Goal: Task Accomplishment & Management: Use online tool/utility

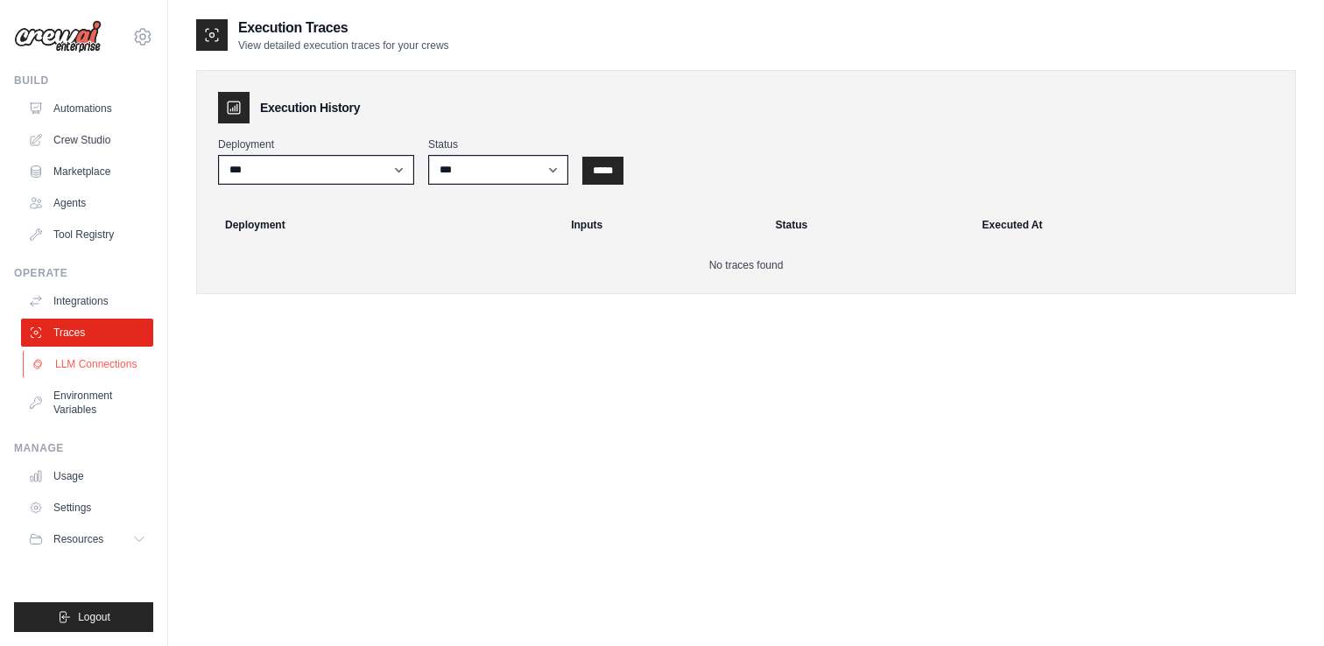
click at [89, 364] on link "LLM Connections" at bounding box center [89, 364] width 132 height 28
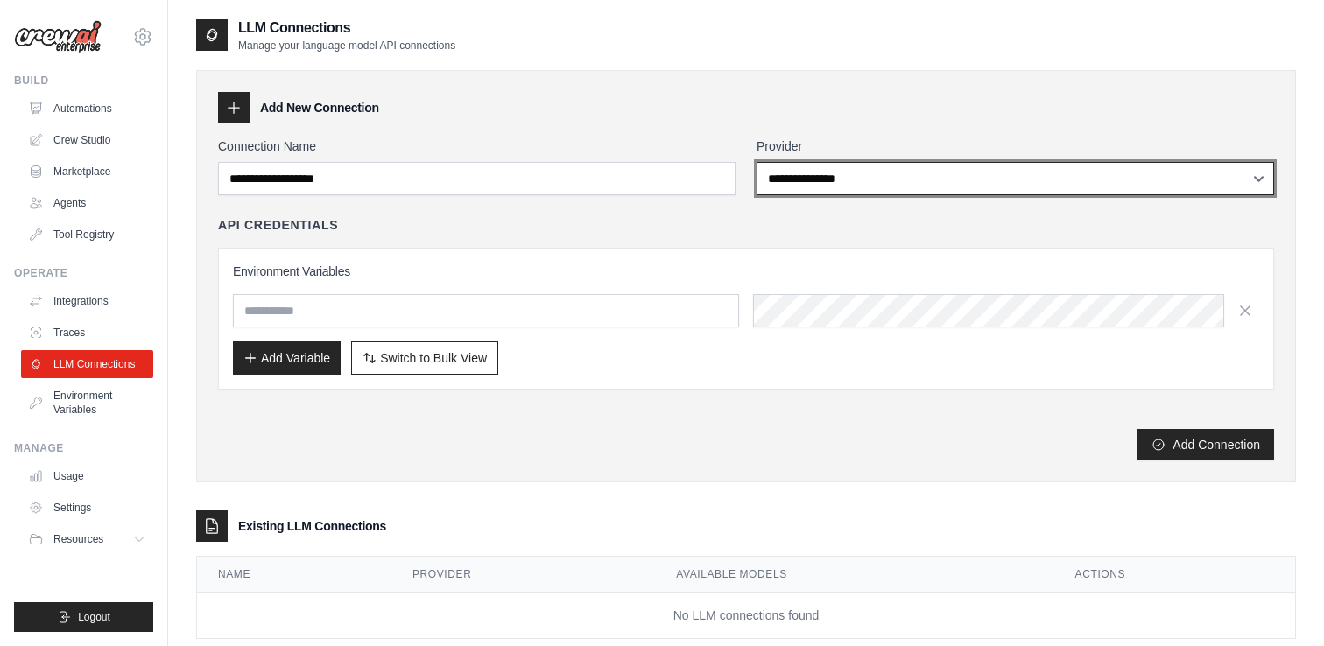
click at [962, 188] on select "**********" at bounding box center [1016, 178] width 518 height 33
select select "******"
click at [757, 162] on select "**********" at bounding box center [1016, 178] width 518 height 33
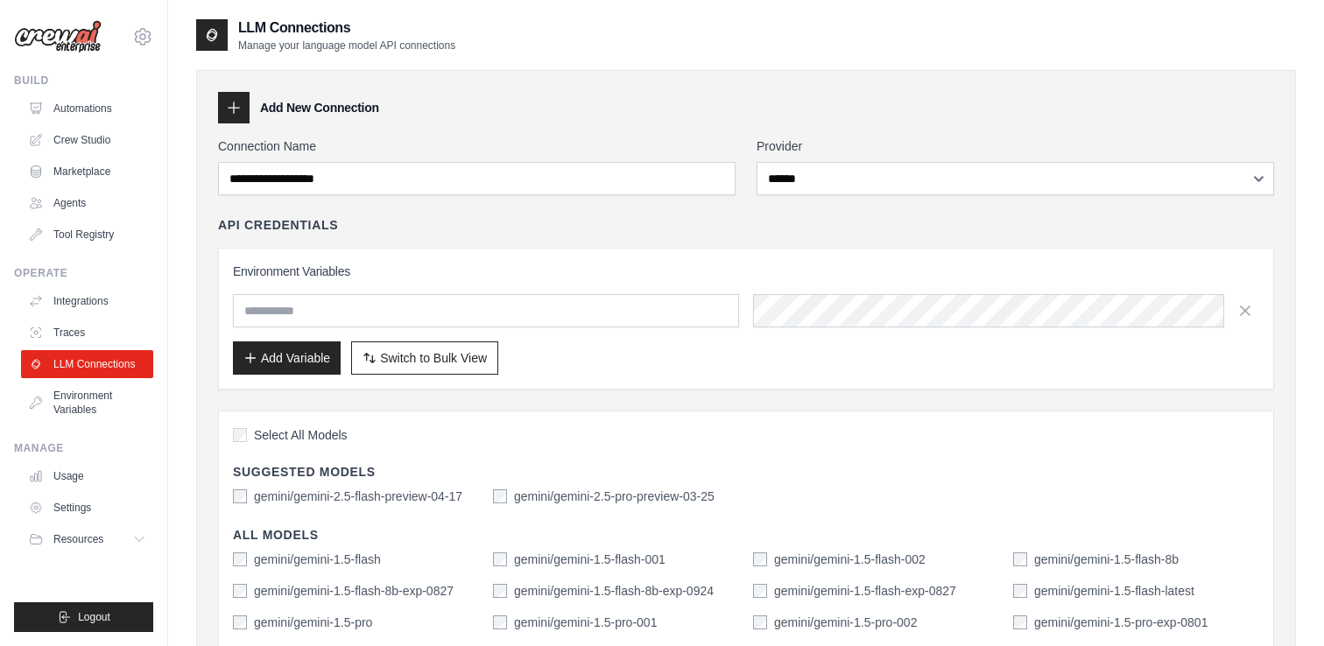
click at [589, 257] on div "Environment Variables Add Variable Switch to Bulk View Switch to Table View" at bounding box center [746, 319] width 1056 height 142
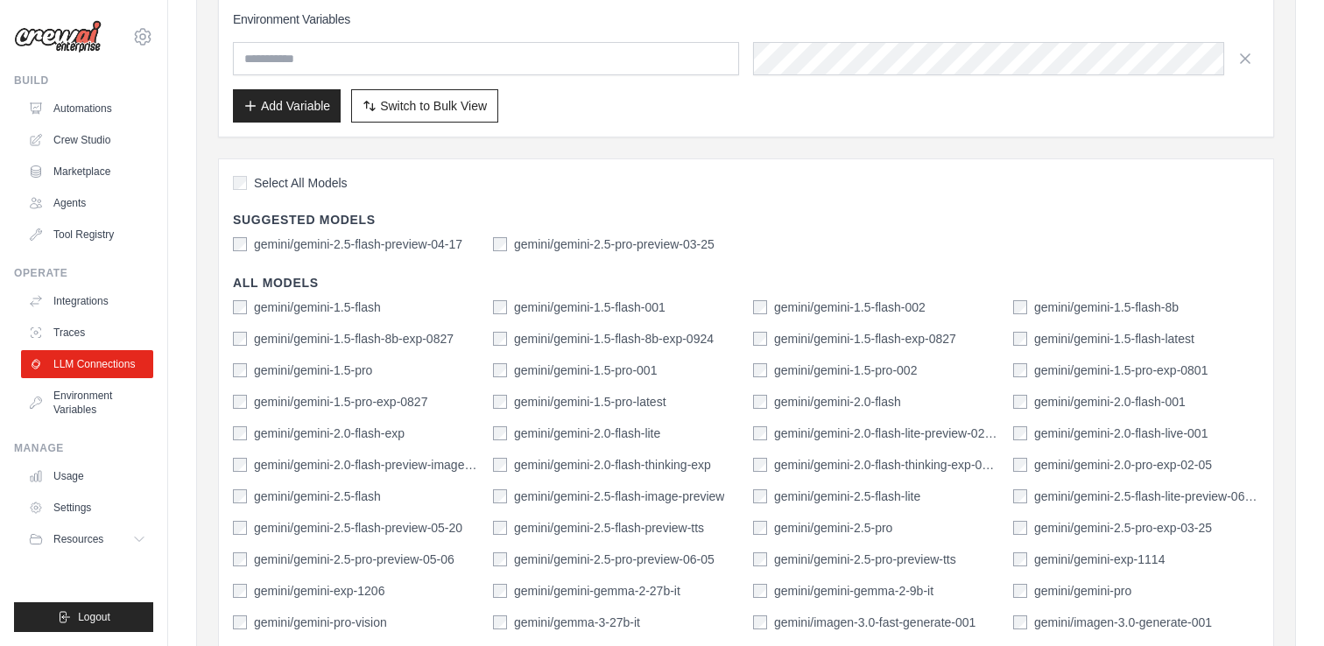
scroll to position [253, 0]
click at [626, 236] on label "gemini/gemini-2.5-pro-preview-03-25" at bounding box center [614, 244] width 201 height 18
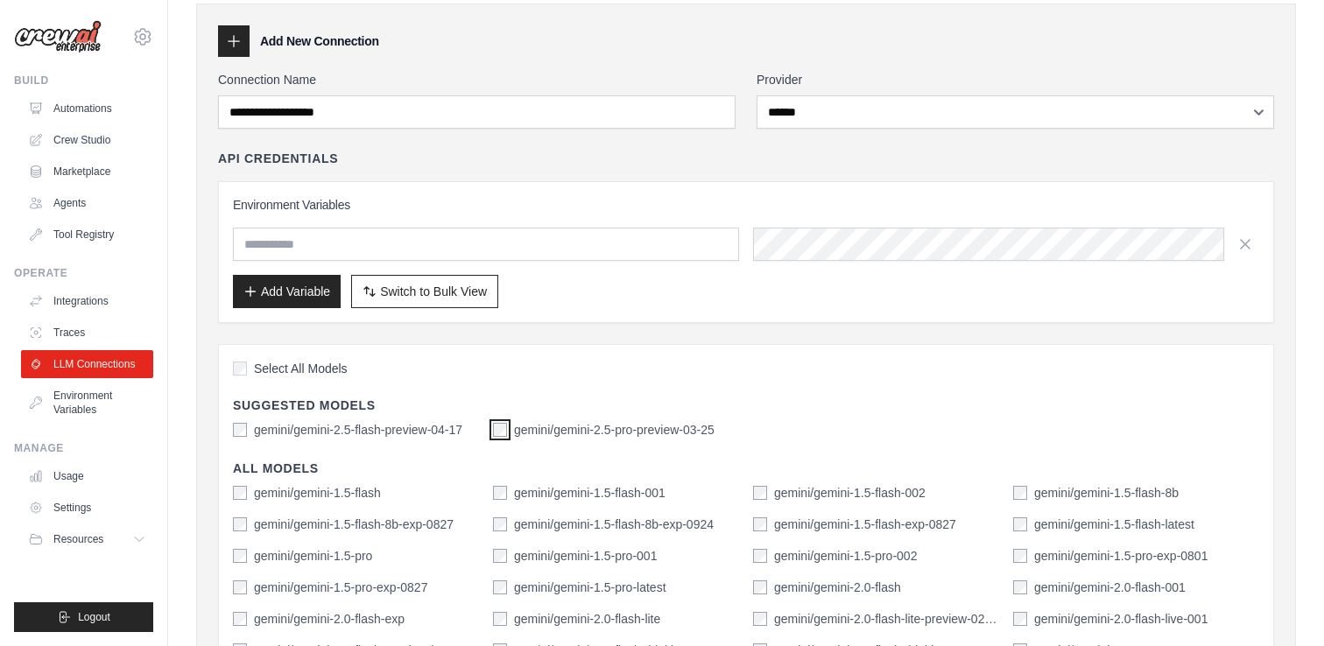
scroll to position [0, 0]
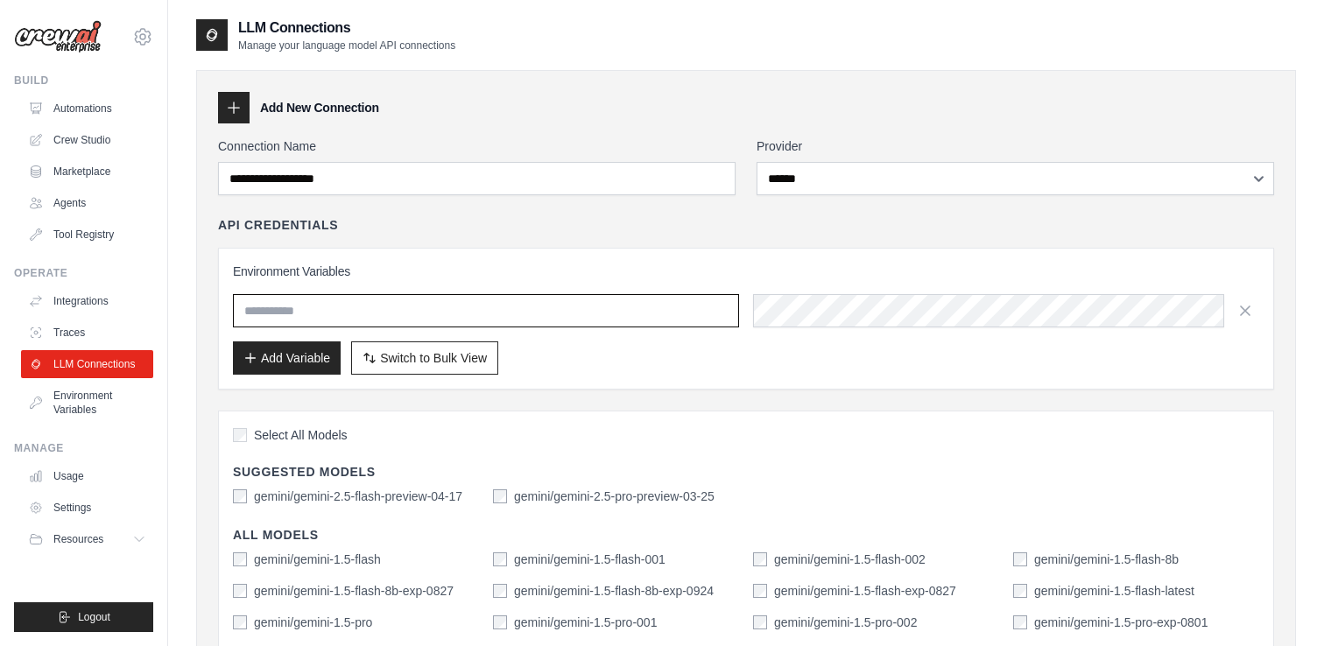
click at [357, 311] on input "text" at bounding box center [486, 310] width 506 height 33
click at [740, 404] on div "**********" at bounding box center [746, 629] width 1056 height 984
click at [612, 307] on input "text" at bounding box center [486, 310] width 506 height 33
paste input "**********"
type input "**********"
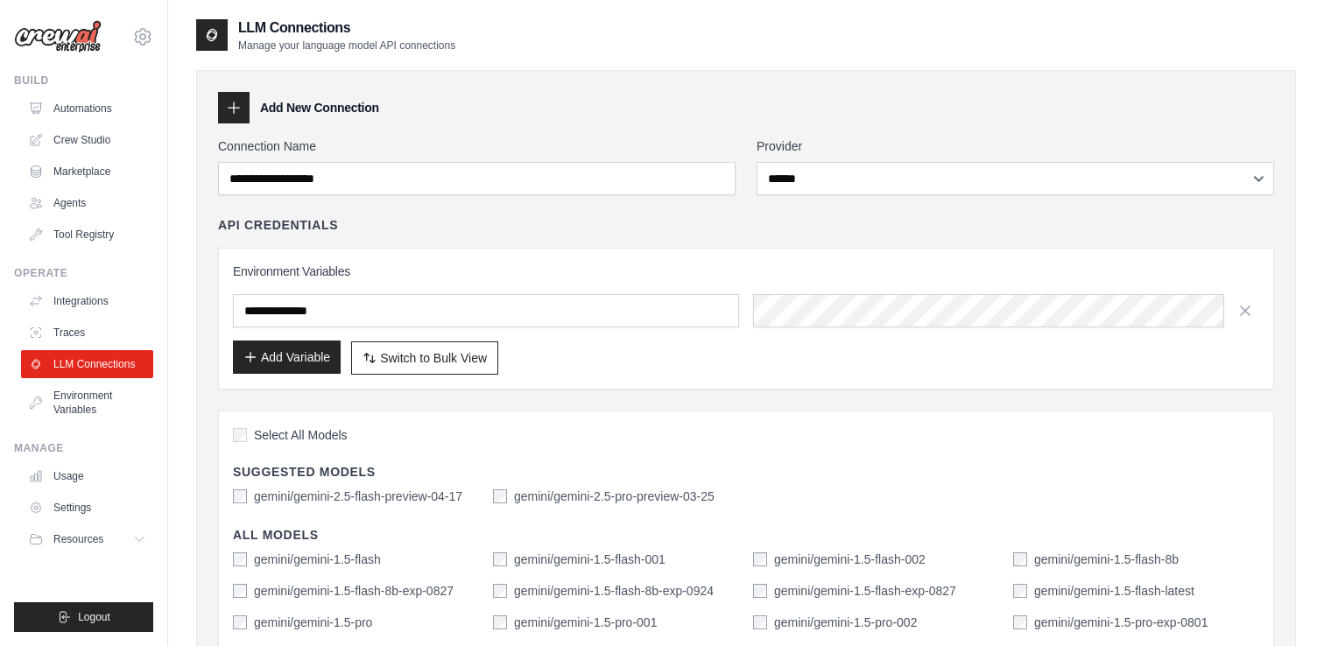
click at [286, 360] on button "Add Variable" at bounding box center [287, 357] width 108 height 33
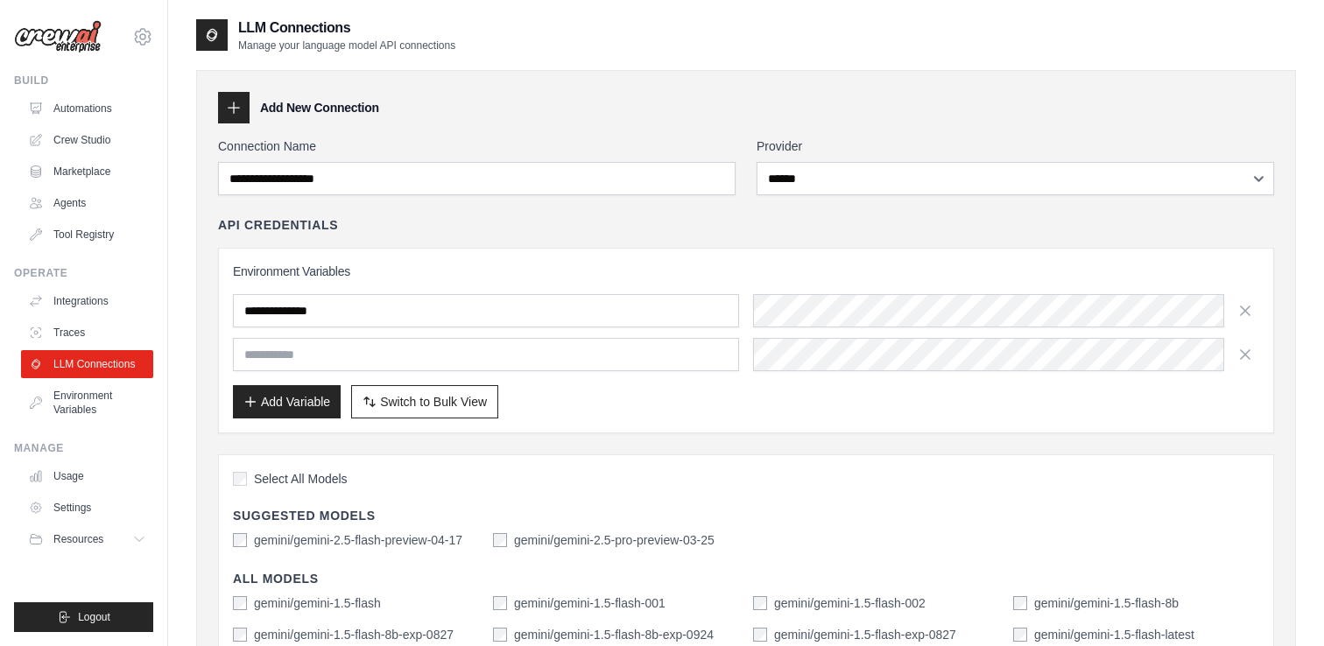
click at [645, 400] on div "Add Variable Switch to Bulk View Switch to Table View" at bounding box center [746, 401] width 1026 height 33
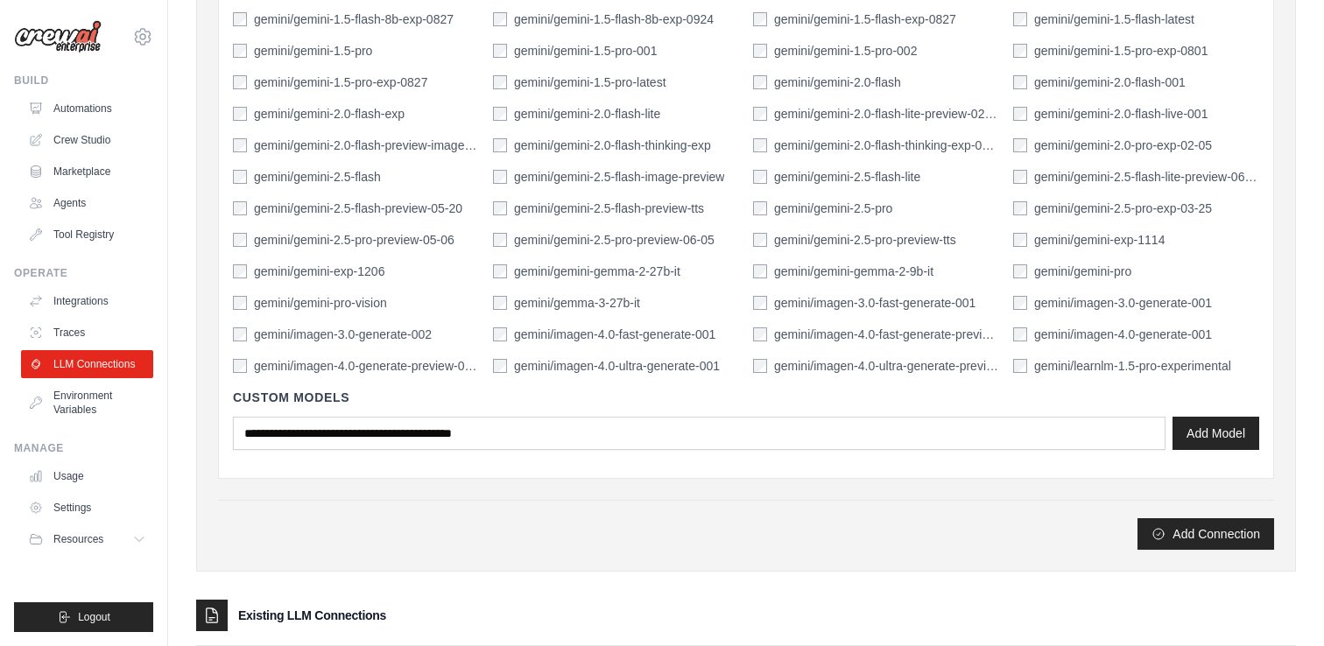
scroll to position [743, 0]
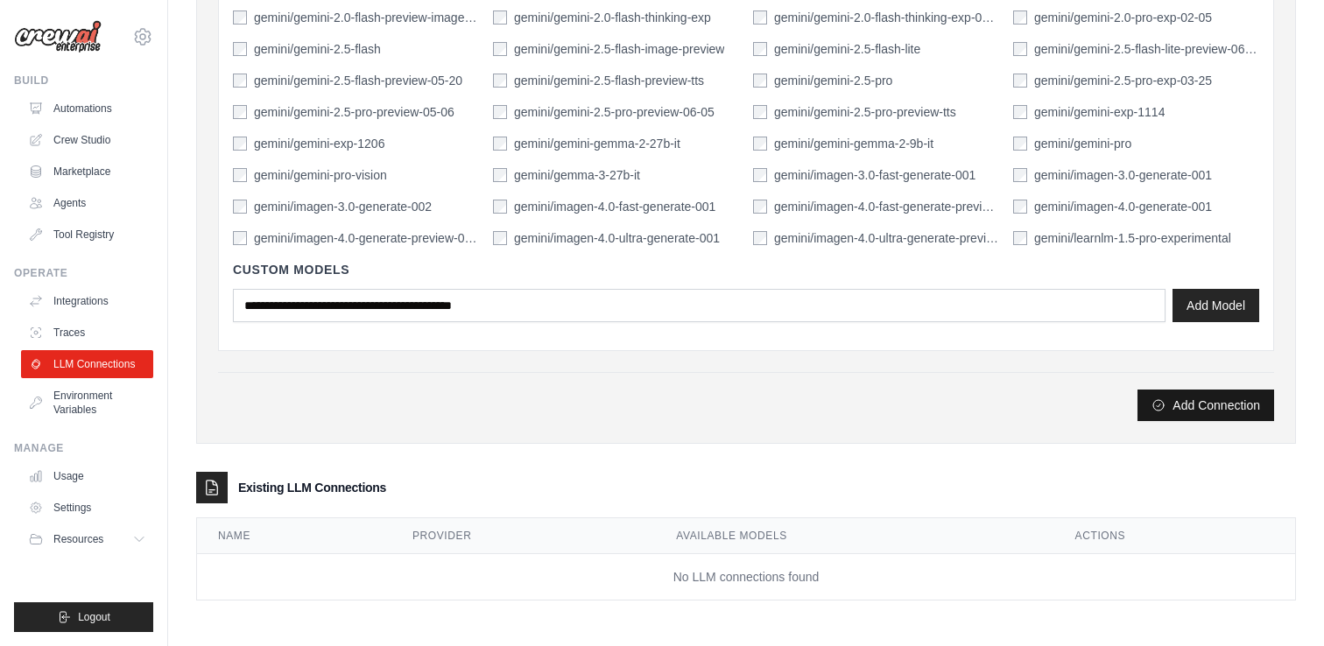
click at [1209, 405] on button "Add Connection" at bounding box center [1206, 406] width 137 height 32
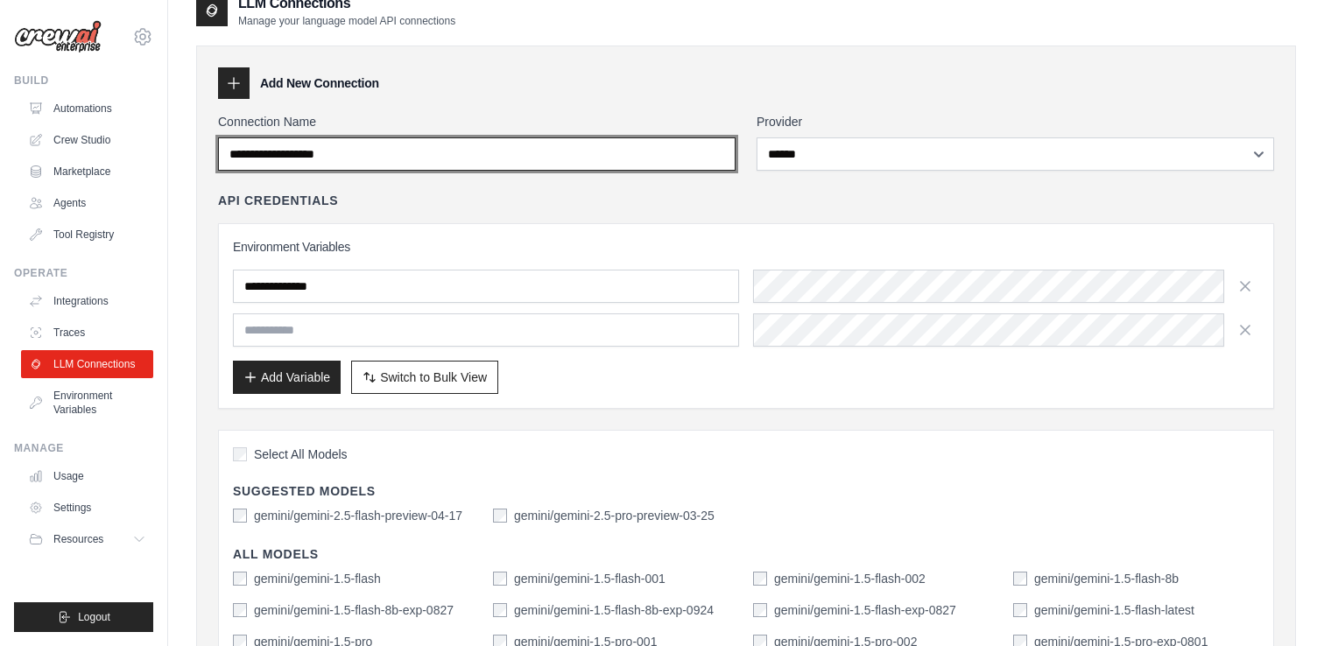
scroll to position [16, 0]
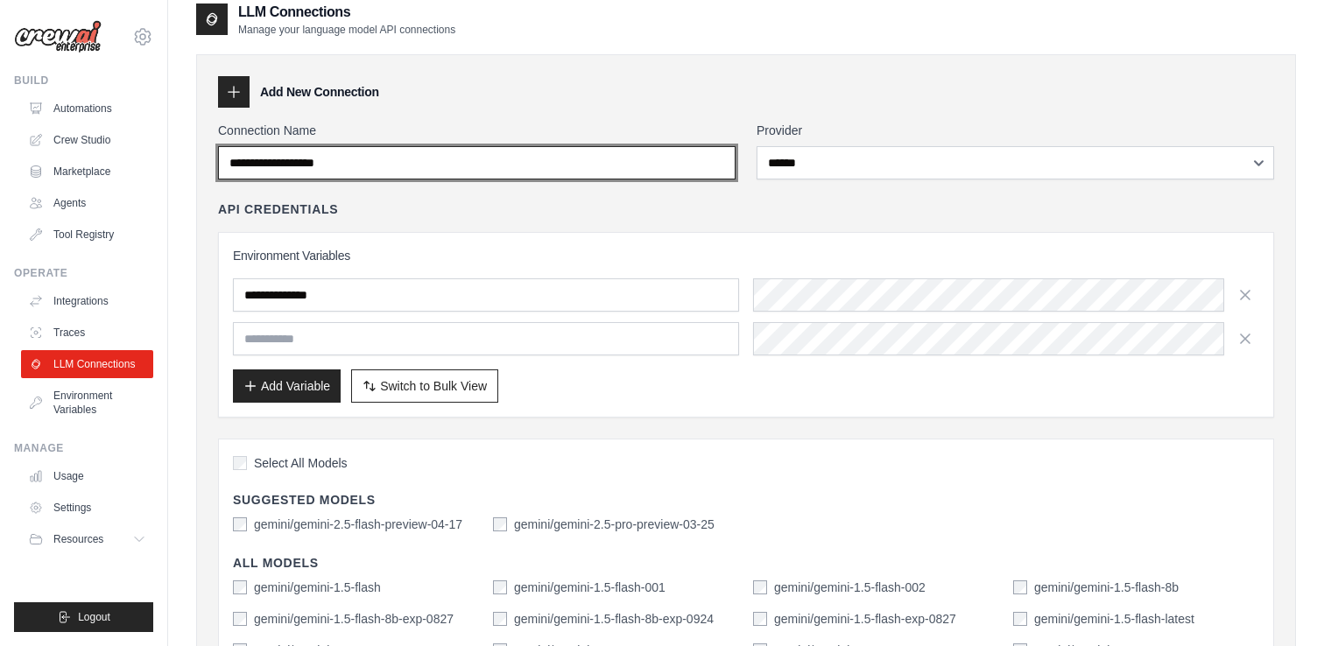
click at [401, 176] on input "Connection Name" at bounding box center [477, 162] width 518 height 33
click at [394, 167] on input "Connection Name" at bounding box center [477, 162] width 518 height 33
type input "*"
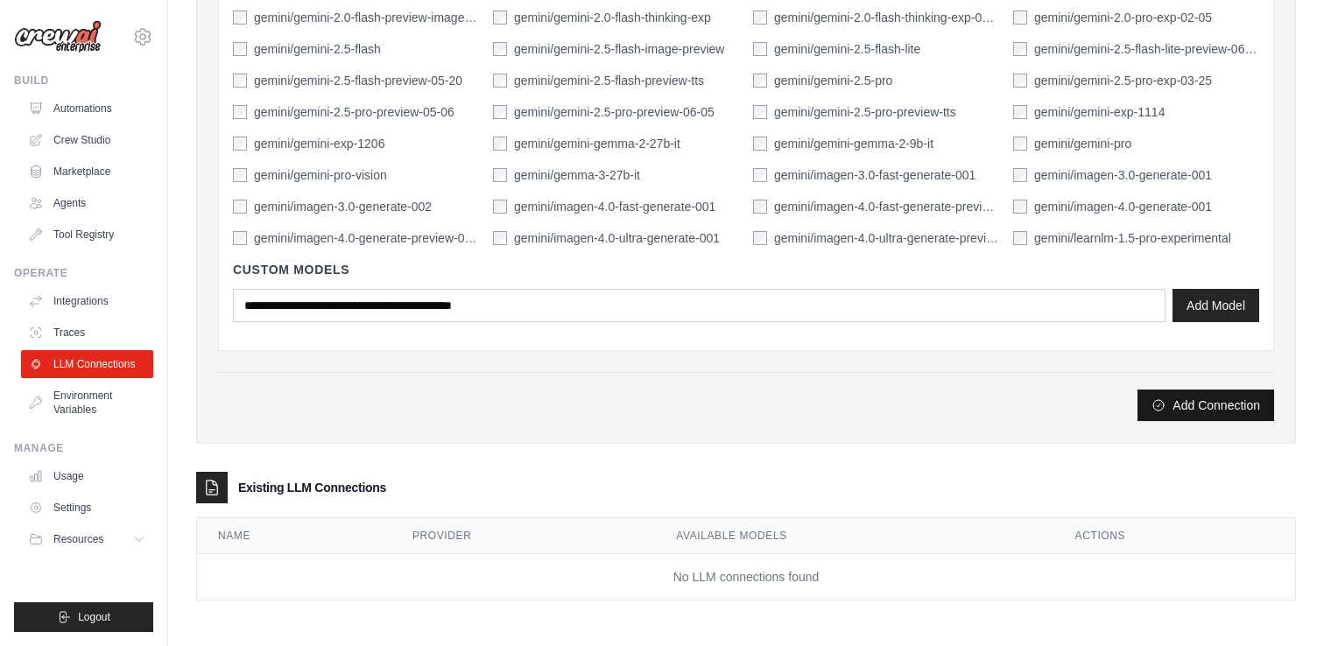
type input "**********"
click at [1175, 412] on button "Add Connection" at bounding box center [1206, 406] width 137 height 32
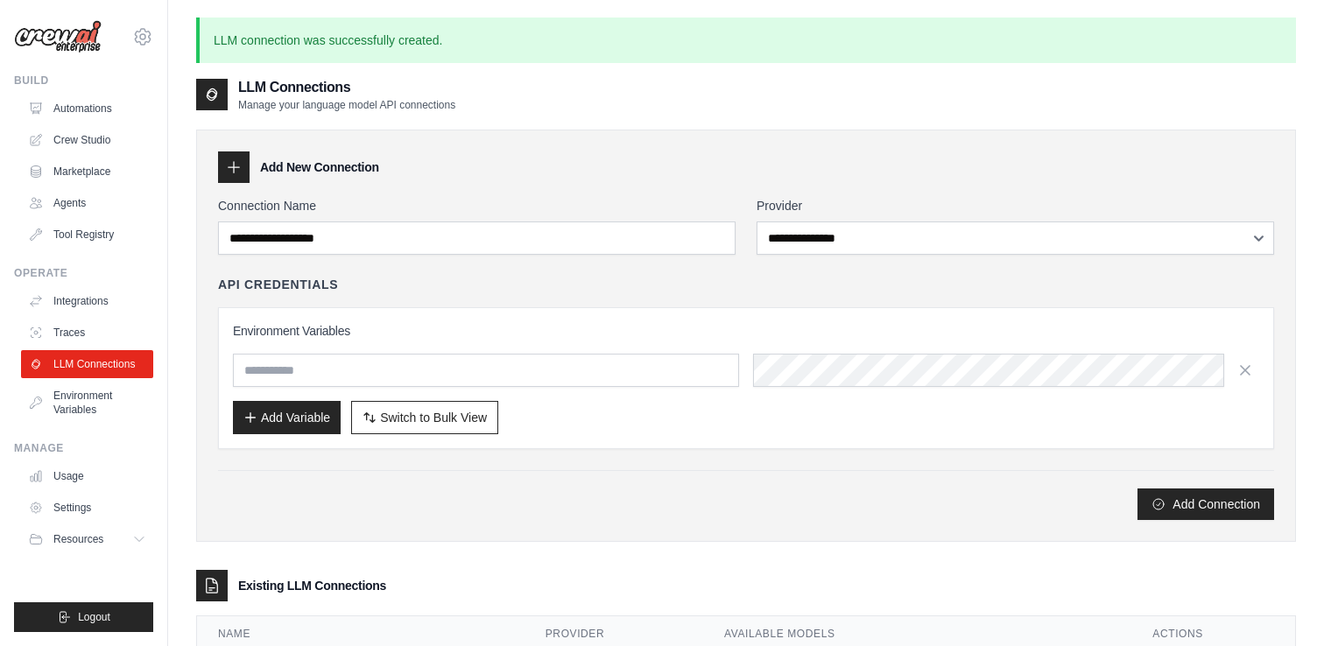
scroll to position [98, 0]
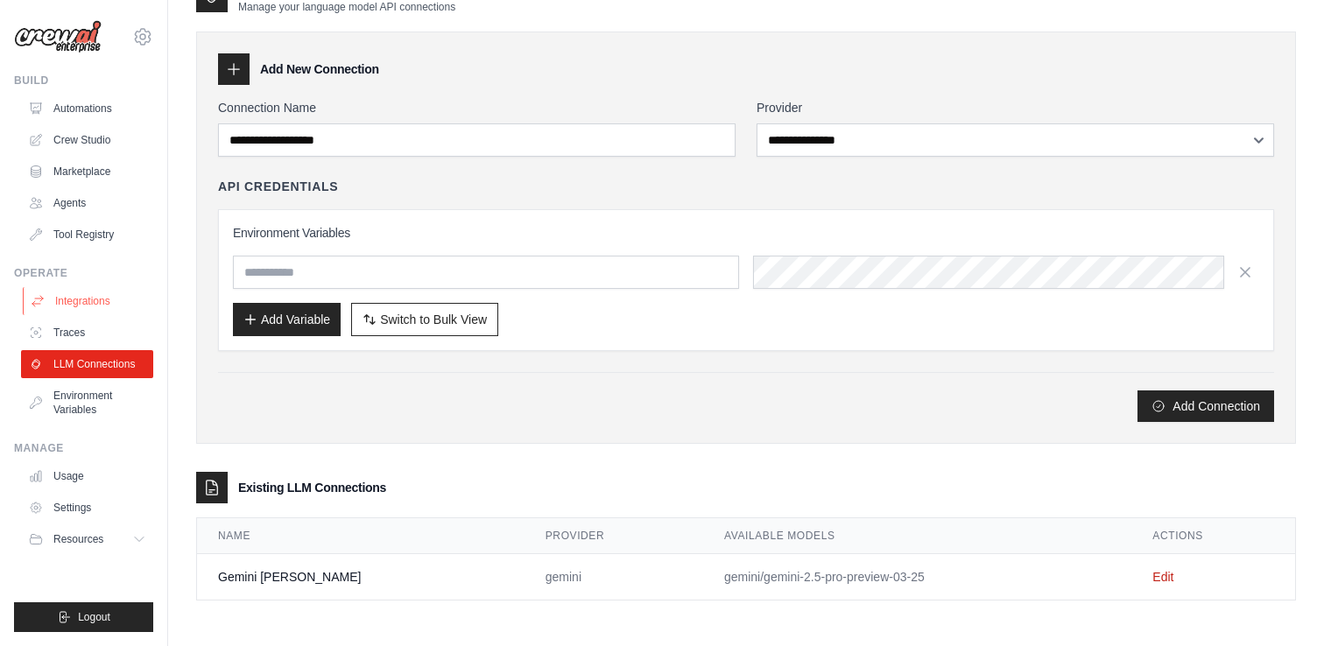
click at [96, 296] on link "Integrations" at bounding box center [89, 301] width 132 height 28
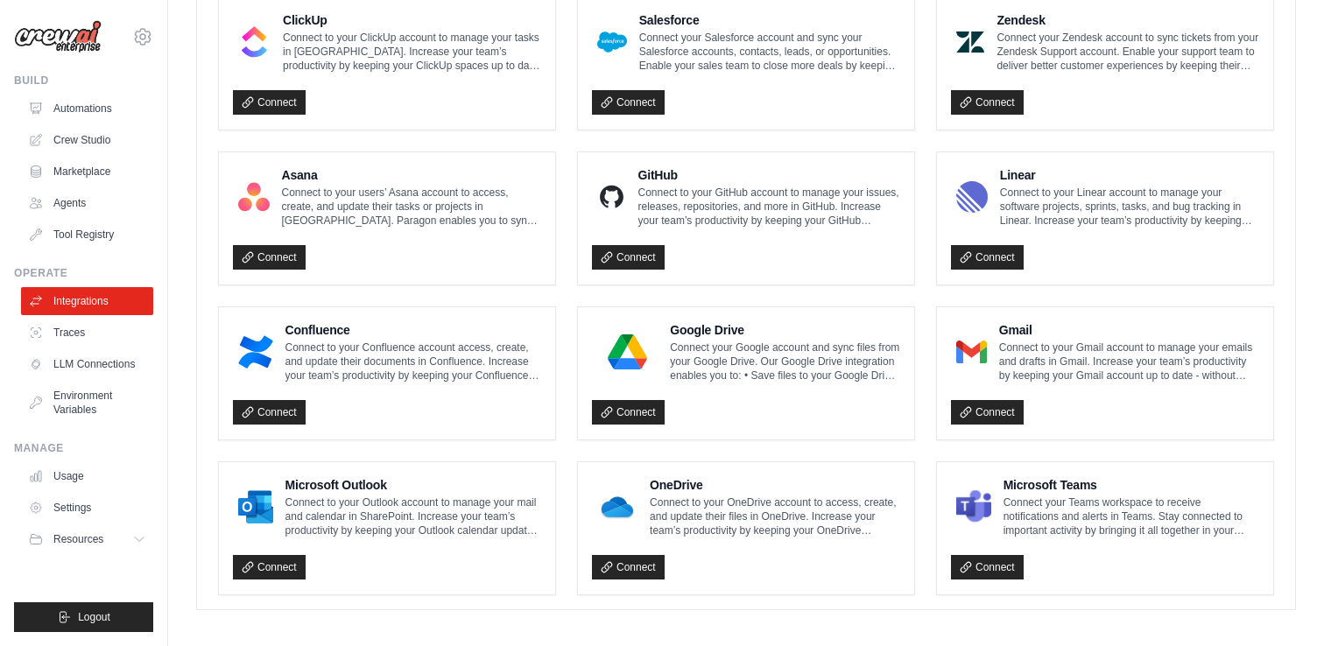
scroll to position [998, 0]
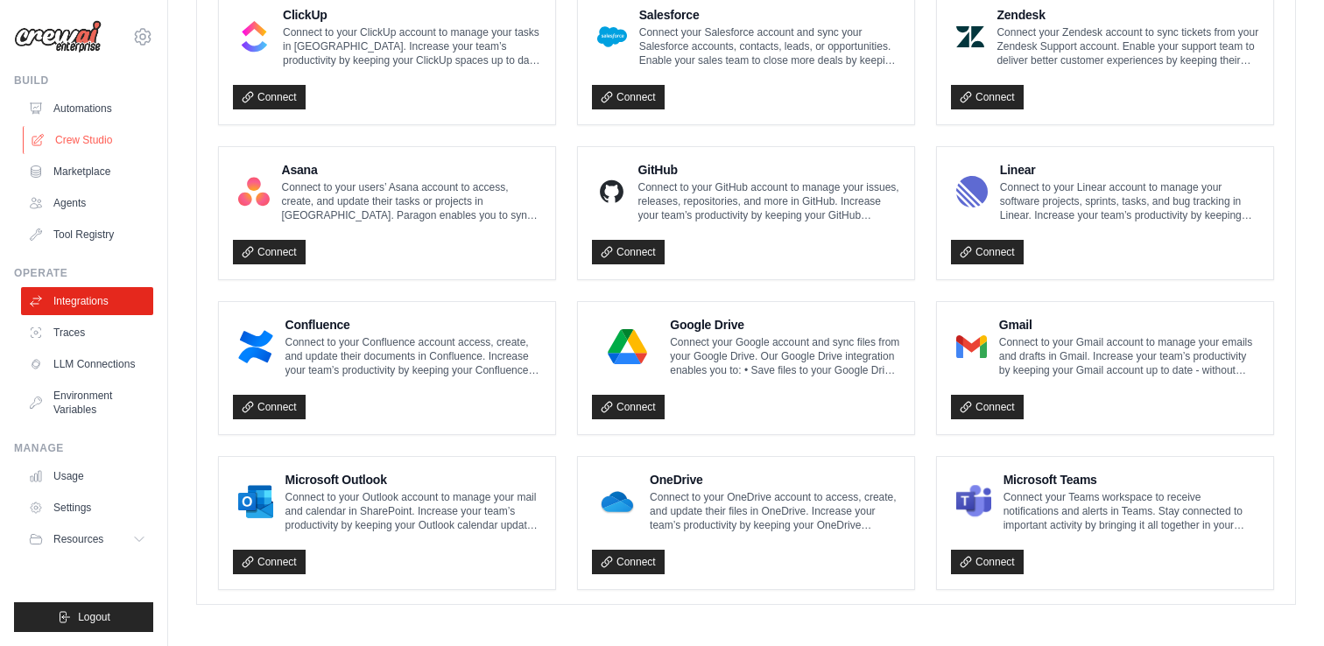
click at [99, 140] on link "Crew Studio" at bounding box center [89, 140] width 132 height 28
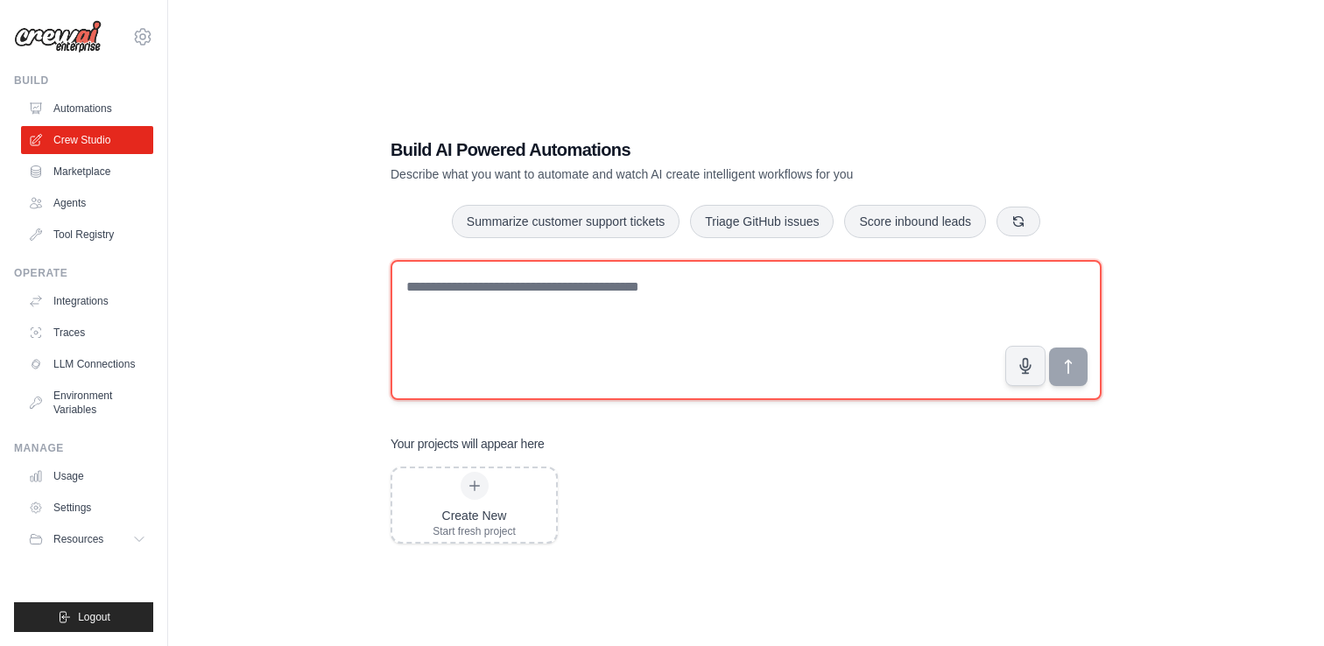
click at [637, 299] on textarea at bounding box center [746, 330] width 711 height 140
type textarea "**********"
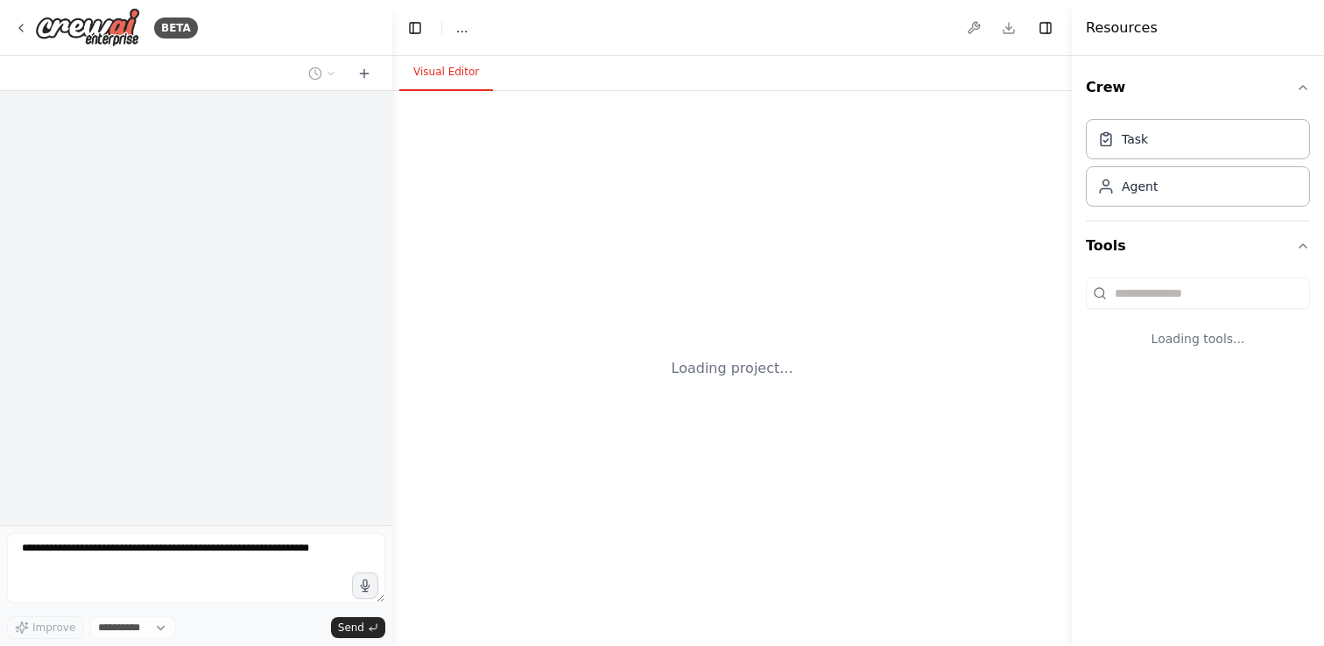
select select "****"
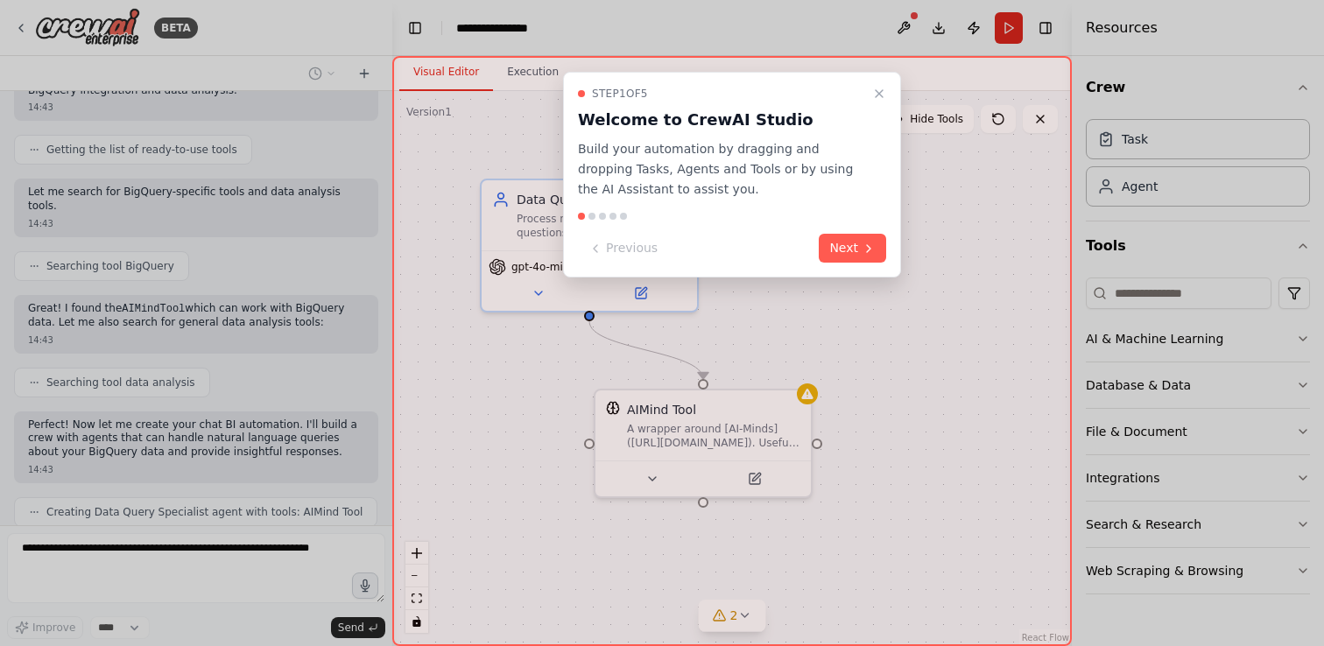
scroll to position [235, 0]
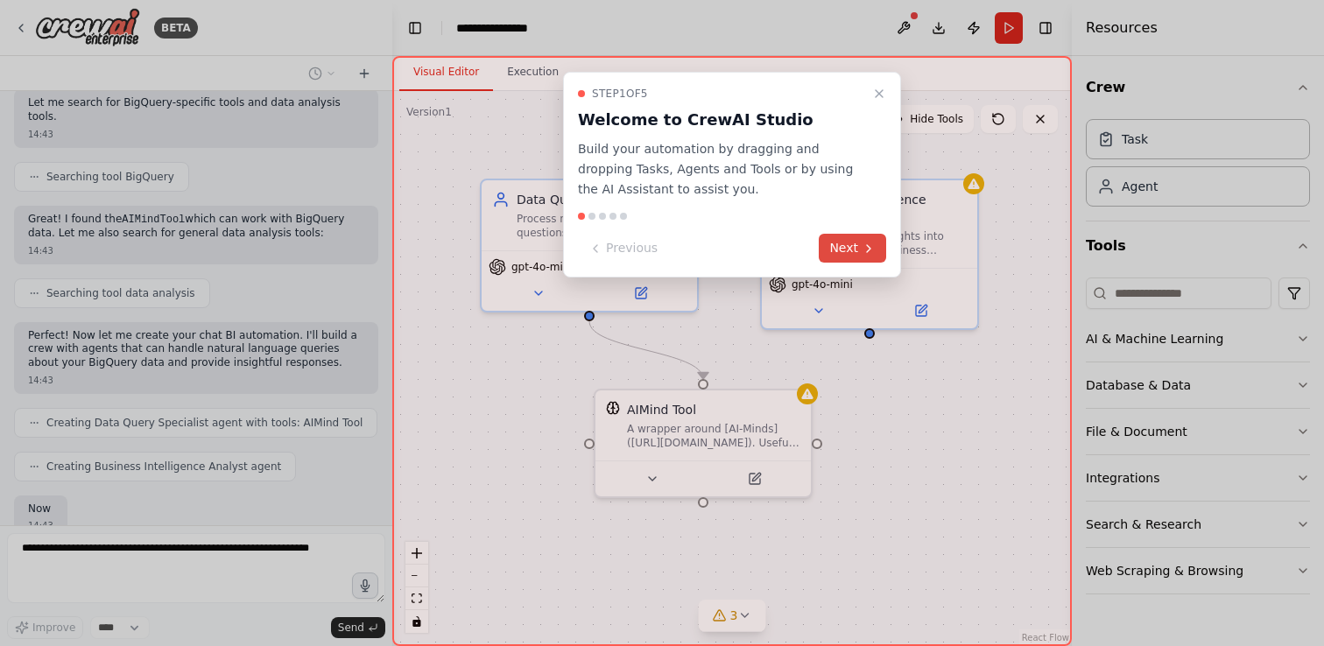
click at [842, 255] on button "Next" at bounding box center [852, 248] width 67 height 29
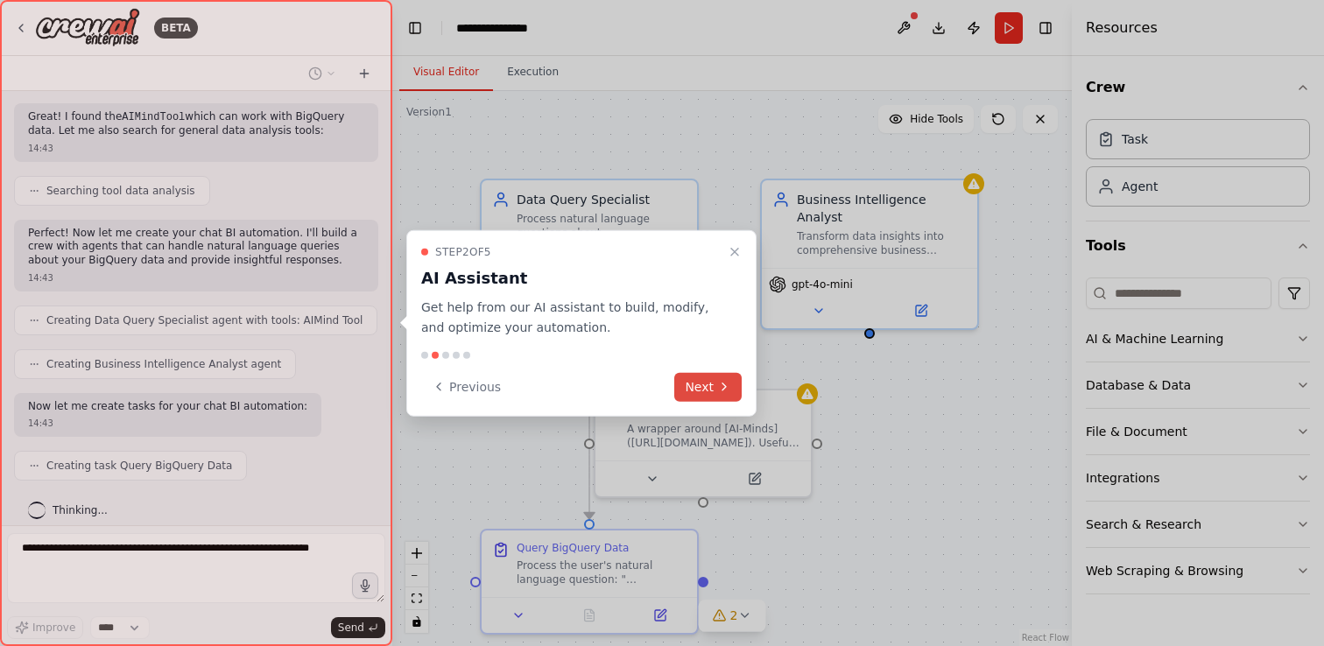
click at [710, 385] on button "Next" at bounding box center [707, 386] width 67 height 29
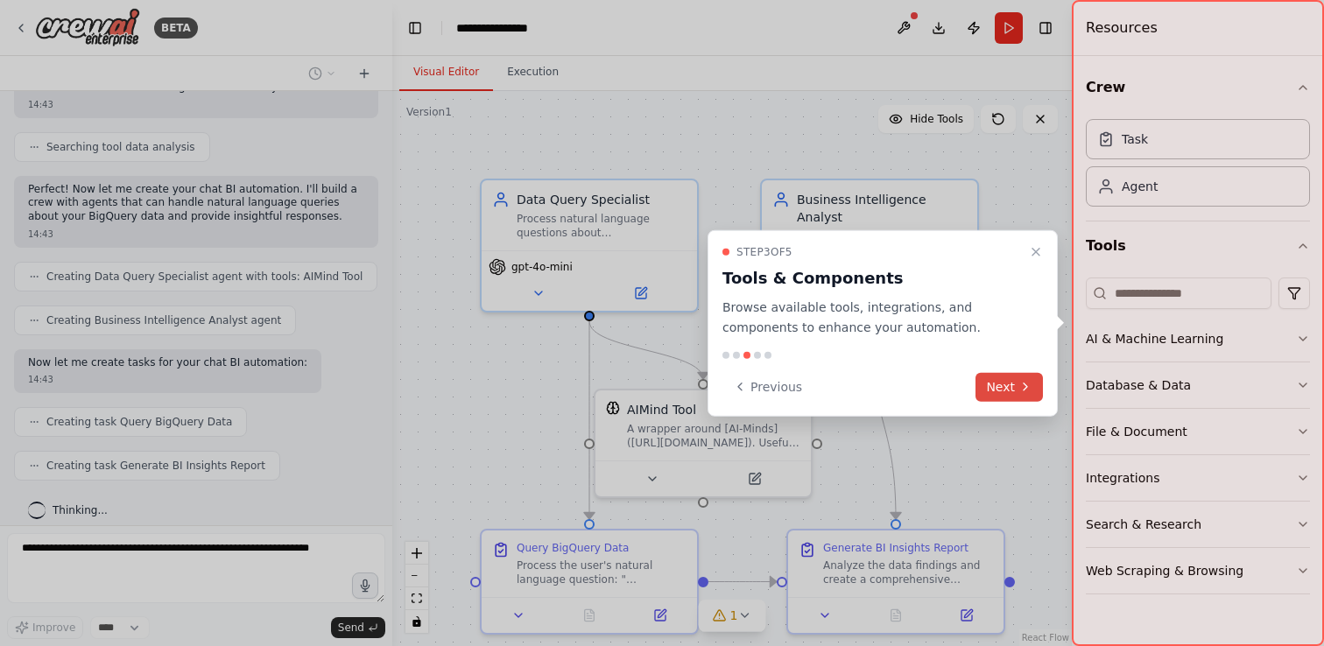
click at [1006, 388] on button "Next" at bounding box center [1009, 386] width 67 height 29
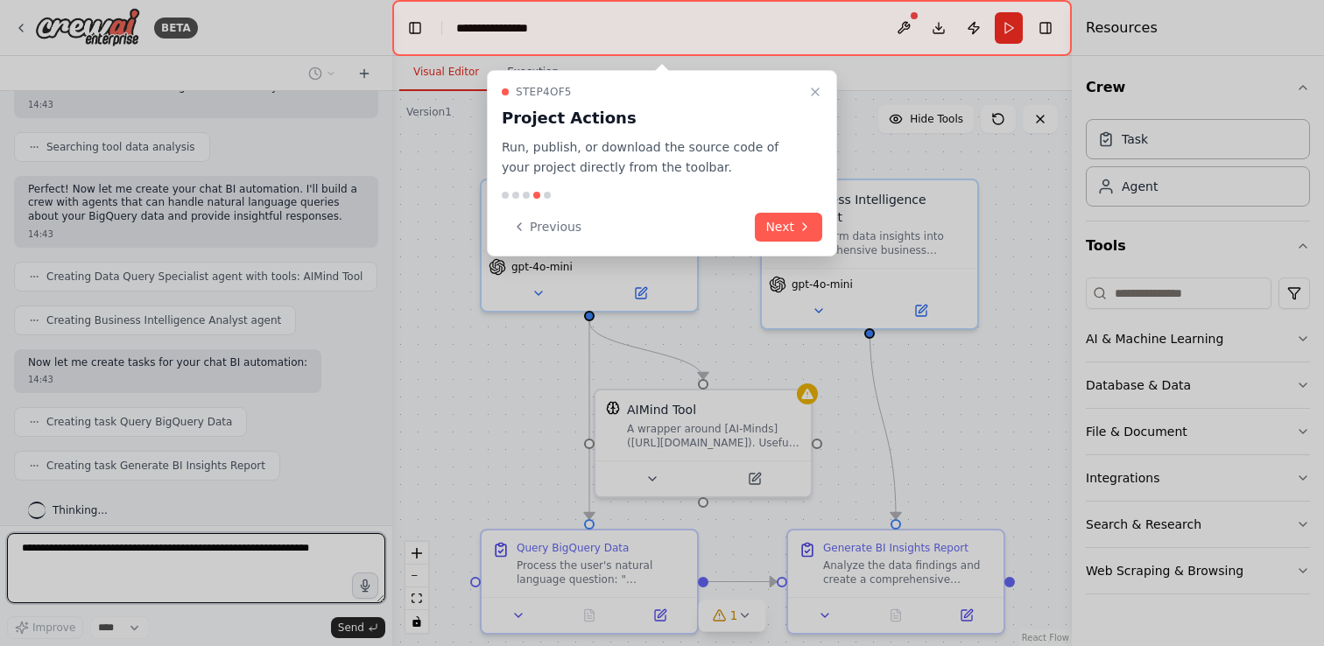
scroll to position [393, 0]
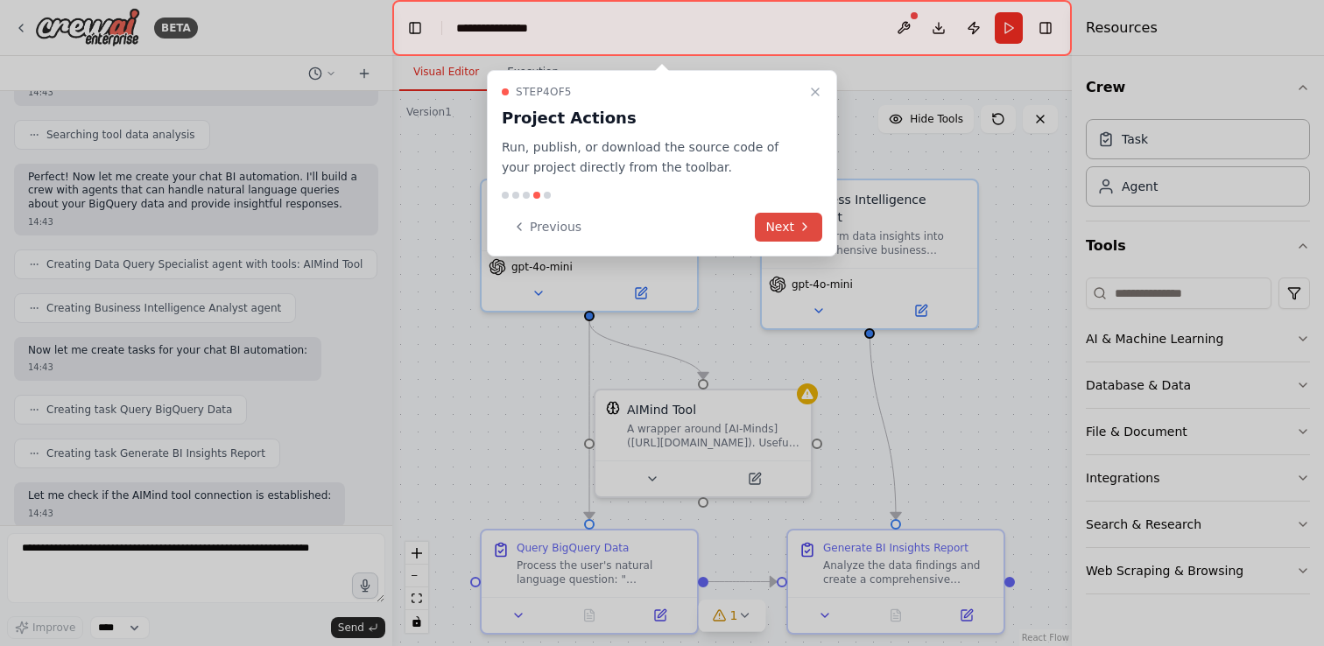
click at [792, 226] on button "Next" at bounding box center [788, 227] width 67 height 29
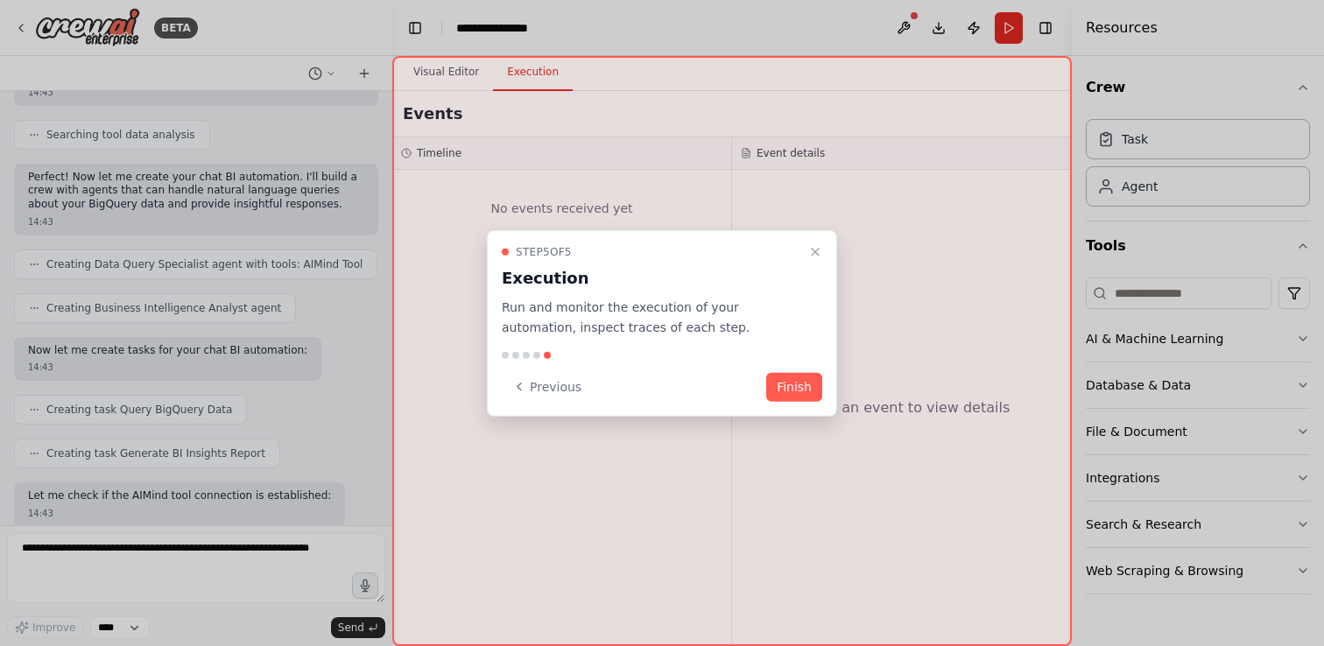
scroll to position [541, 0]
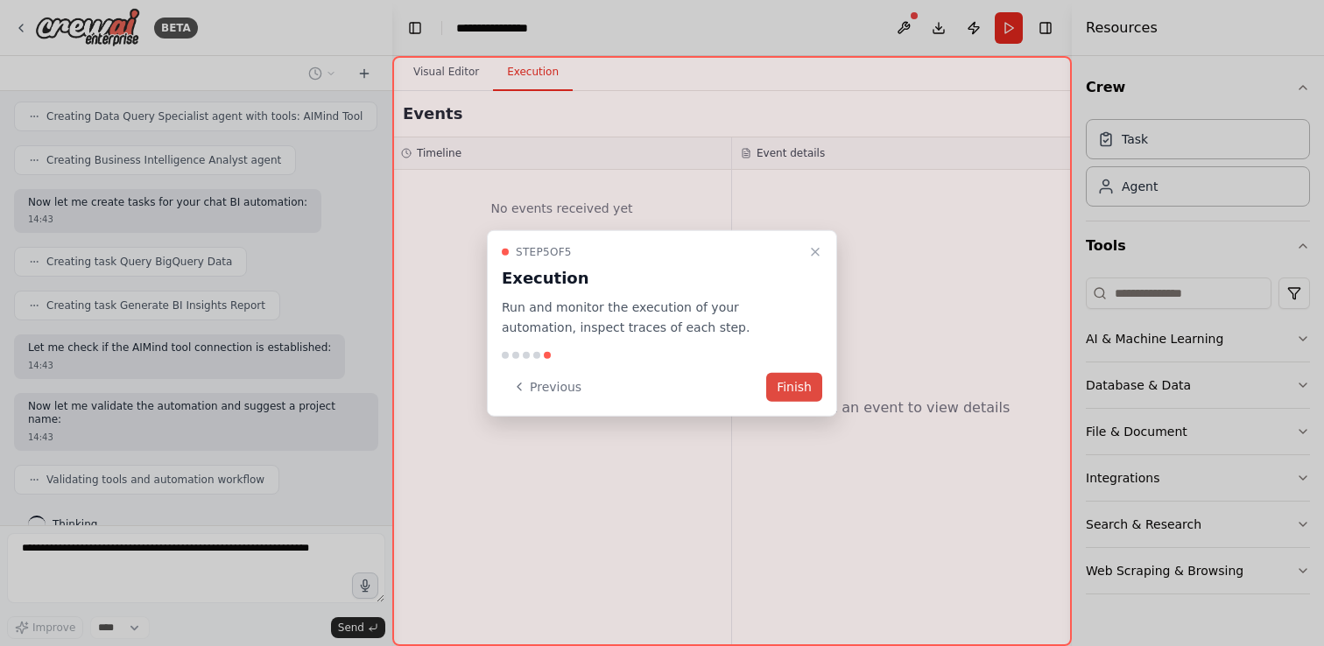
click at [794, 389] on button "Finish" at bounding box center [794, 386] width 56 height 29
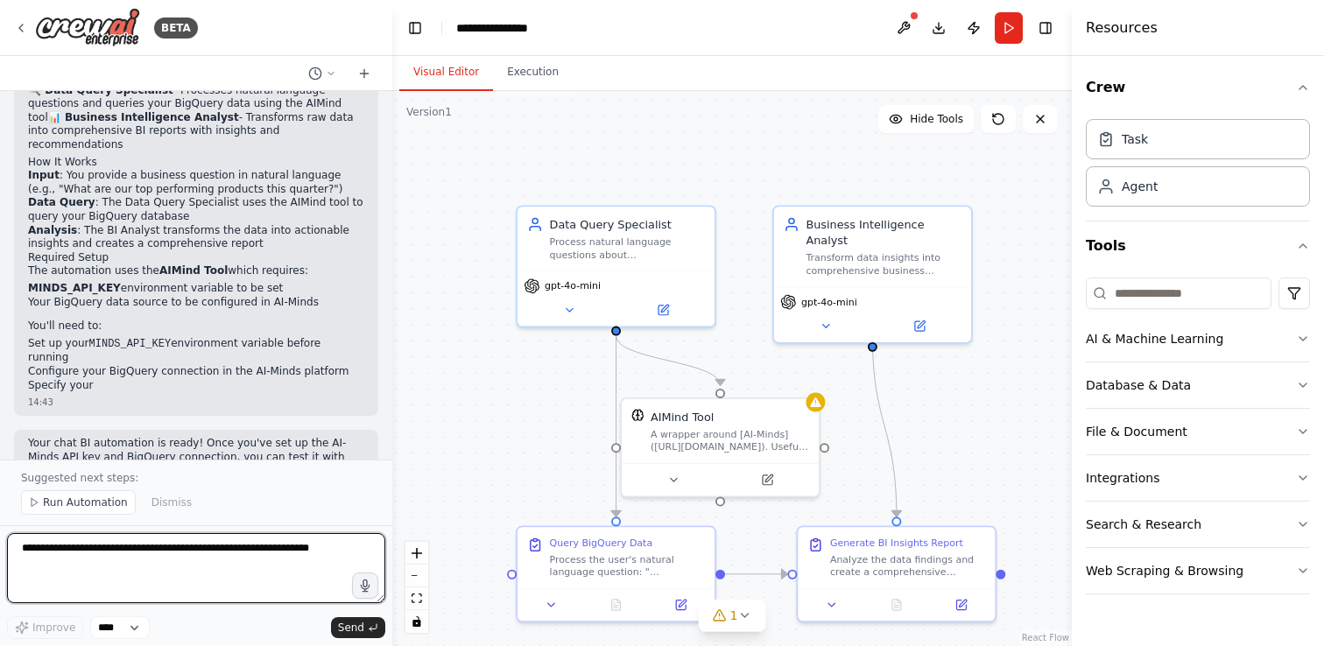
scroll to position [1075, 0]
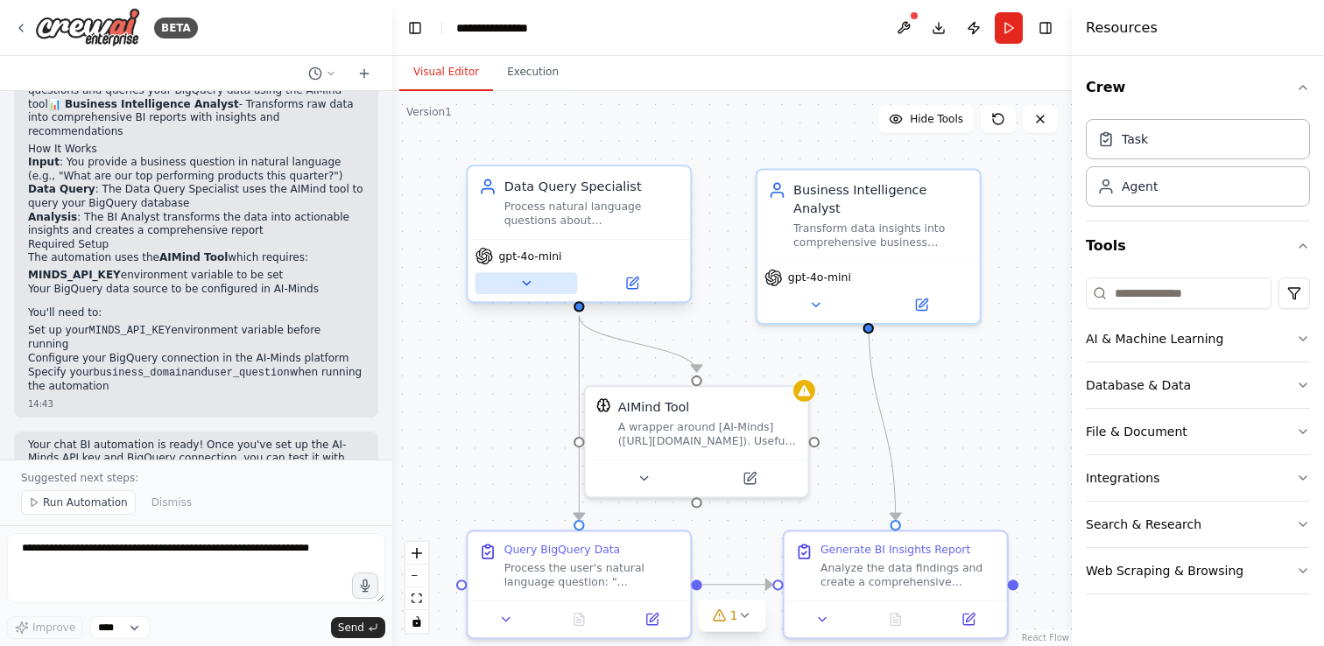
click at [530, 288] on icon at bounding box center [526, 283] width 15 height 15
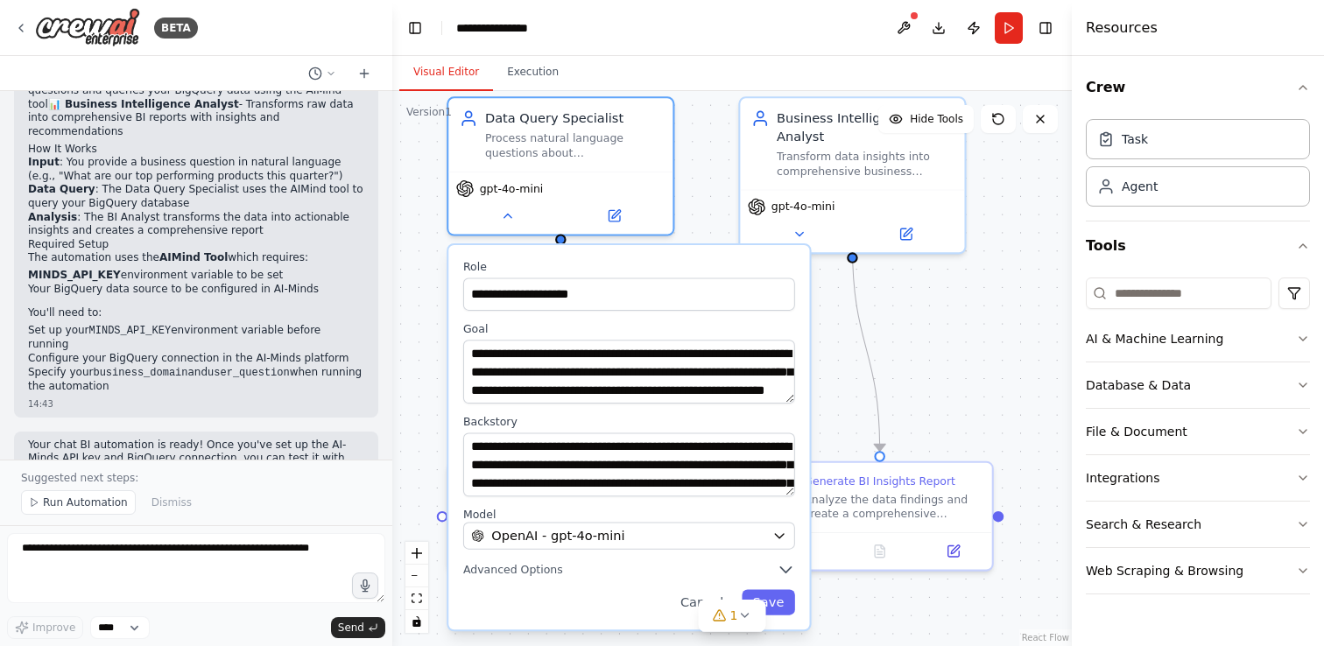
drag, startPoint x: 969, startPoint y: 422, endPoint x: 952, endPoint y: 353, distance: 71.4
click at [952, 353] on div "**********" at bounding box center [732, 368] width 680 height 555
click at [782, 541] on icon "button" at bounding box center [779, 536] width 15 height 15
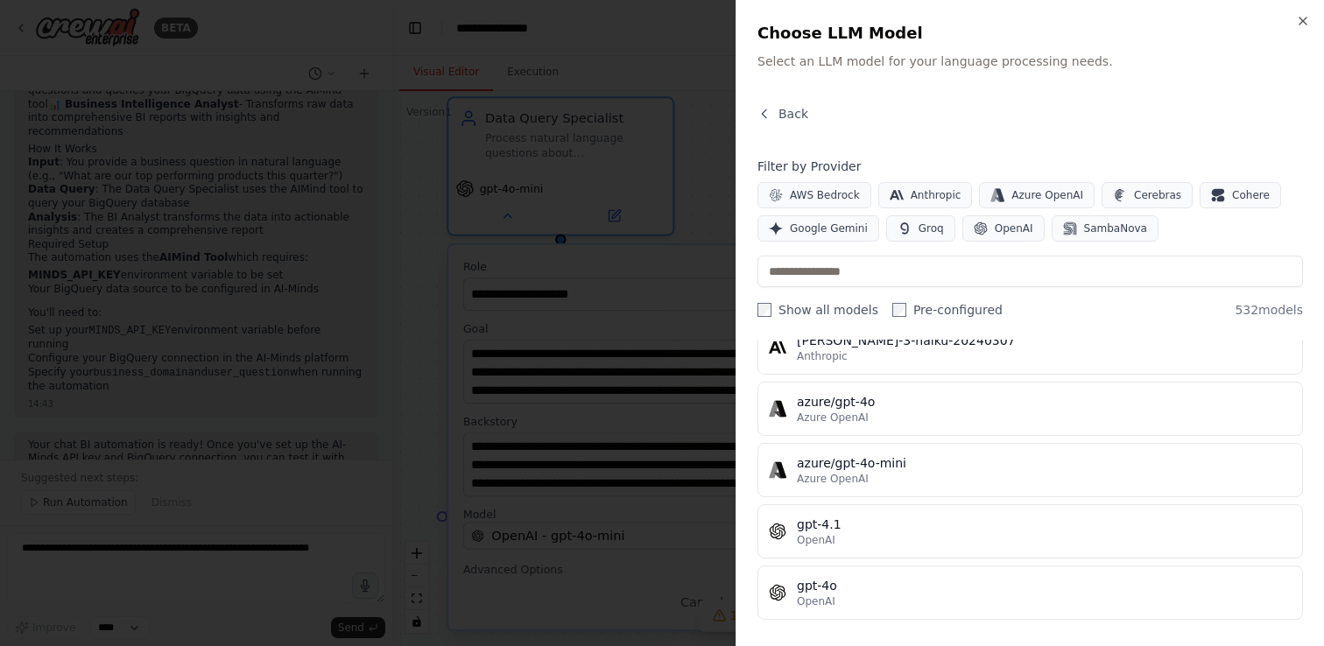
scroll to position [0, 0]
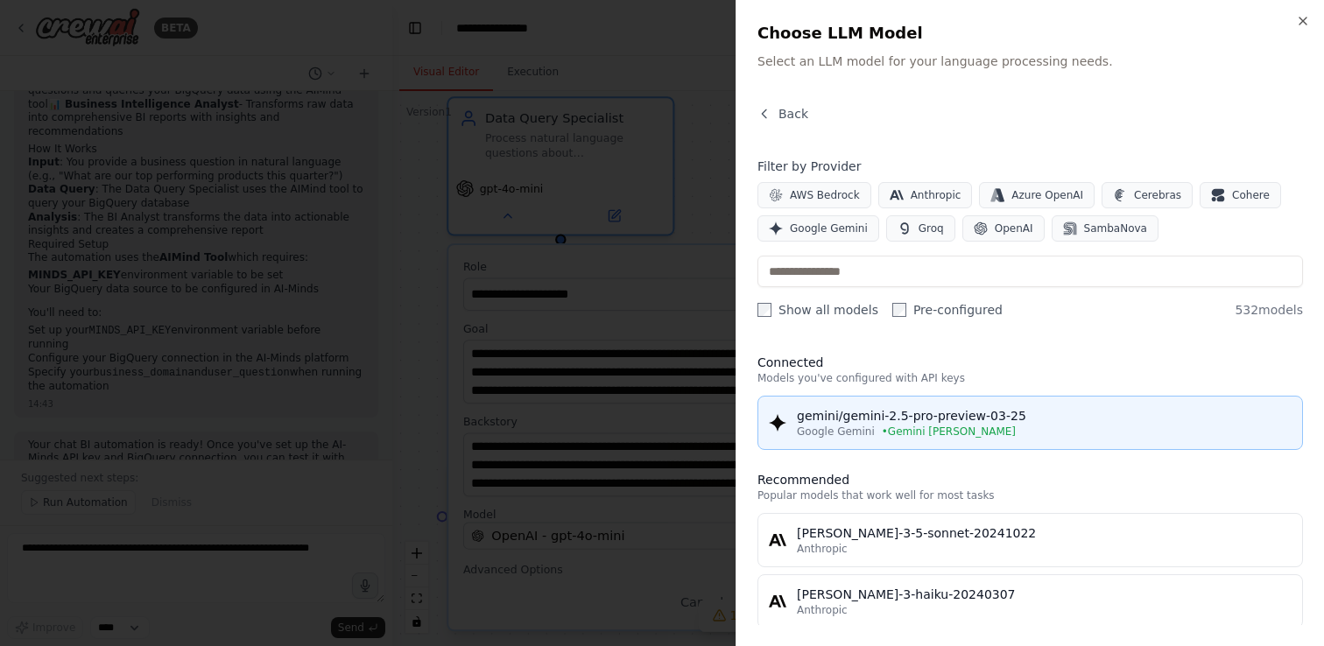
click at [1019, 433] on div "Google Gemini • Gemini Pintu" at bounding box center [1044, 432] width 495 height 14
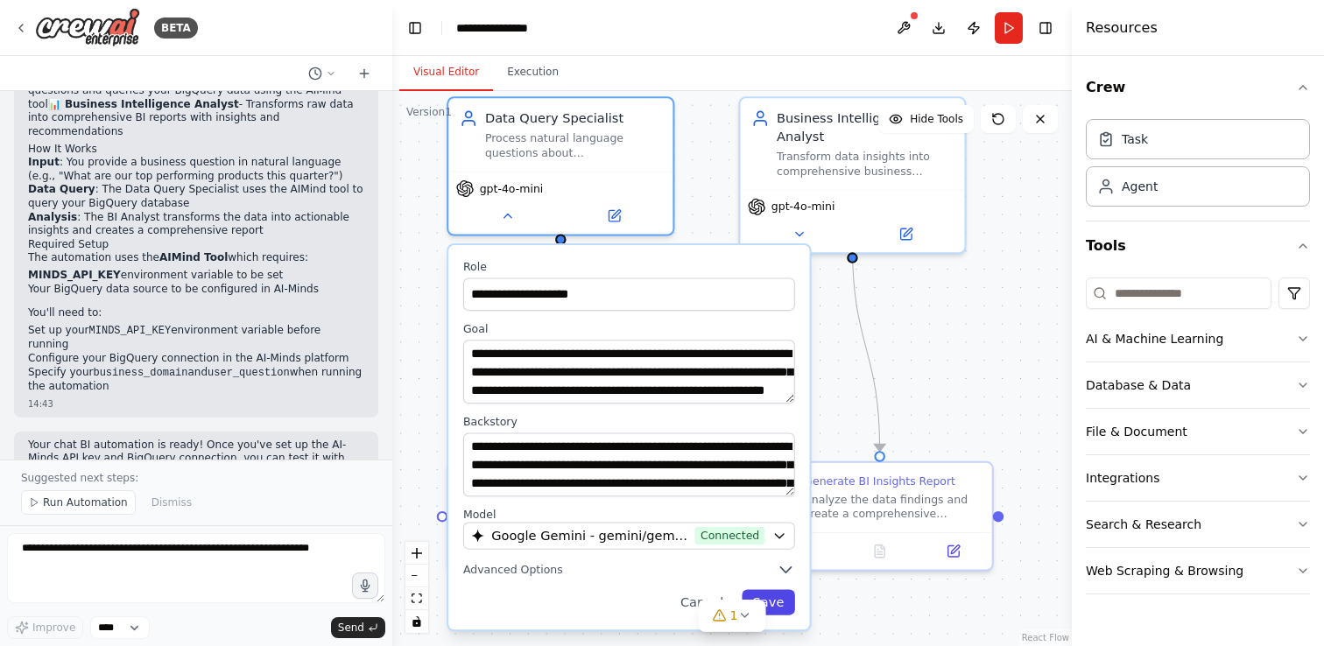
click at [781, 604] on button "Save" at bounding box center [768, 601] width 53 height 25
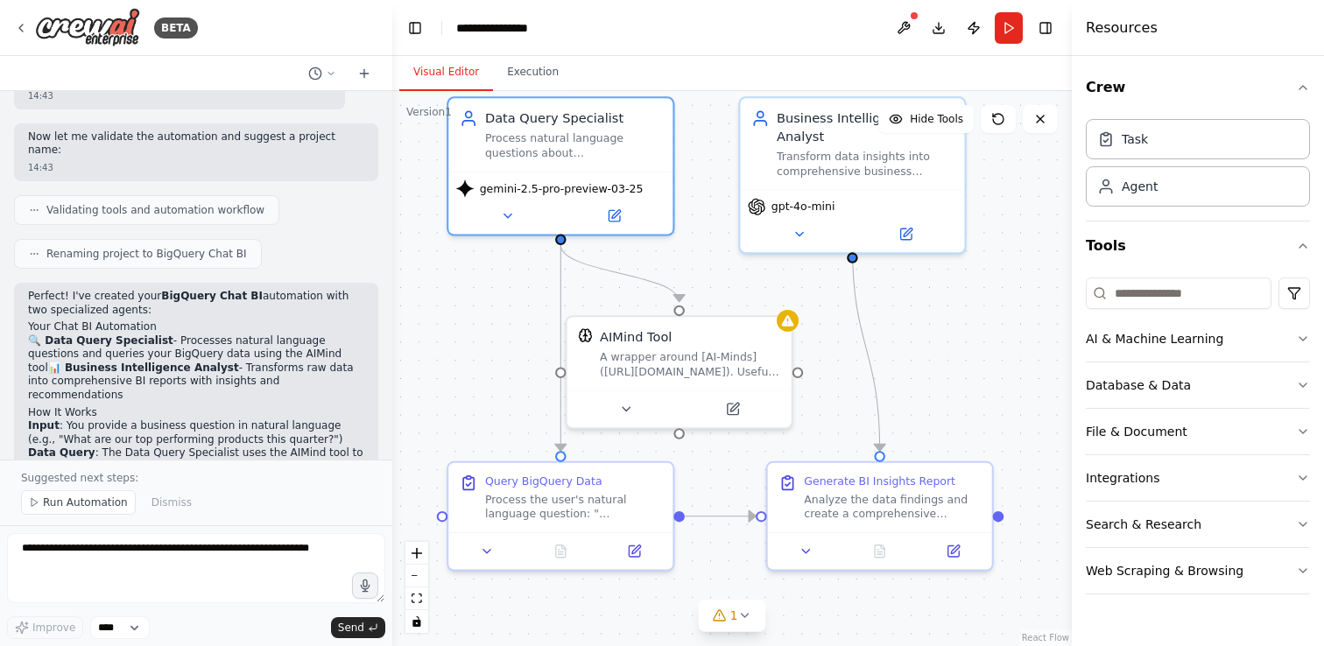
scroll to position [814, 0]
drag, startPoint x: 234, startPoint y: 323, endPoint x: 294, endPoint y: 326, distance: 60.5
click at [294, 331] on p "🔍 Data Query Specialist - Processes natural language questions and queries your…" at bounding box center [196, 365] width 336 height 68
copy p "AIMind tool"
click at [285, 350] on p "🔍 Data Query Specialist - Processes natural language questions and queries your…" at bounding box center [196, 365] width 336 height 68
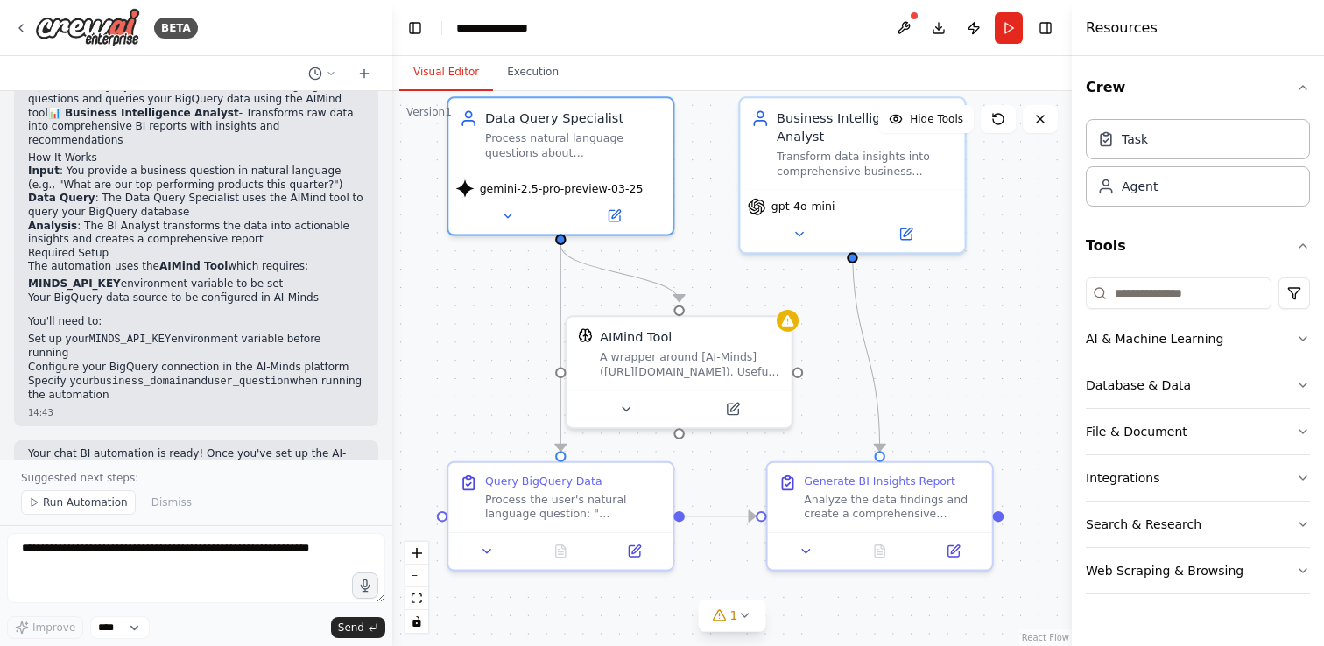
scroll to position [1075, 0]
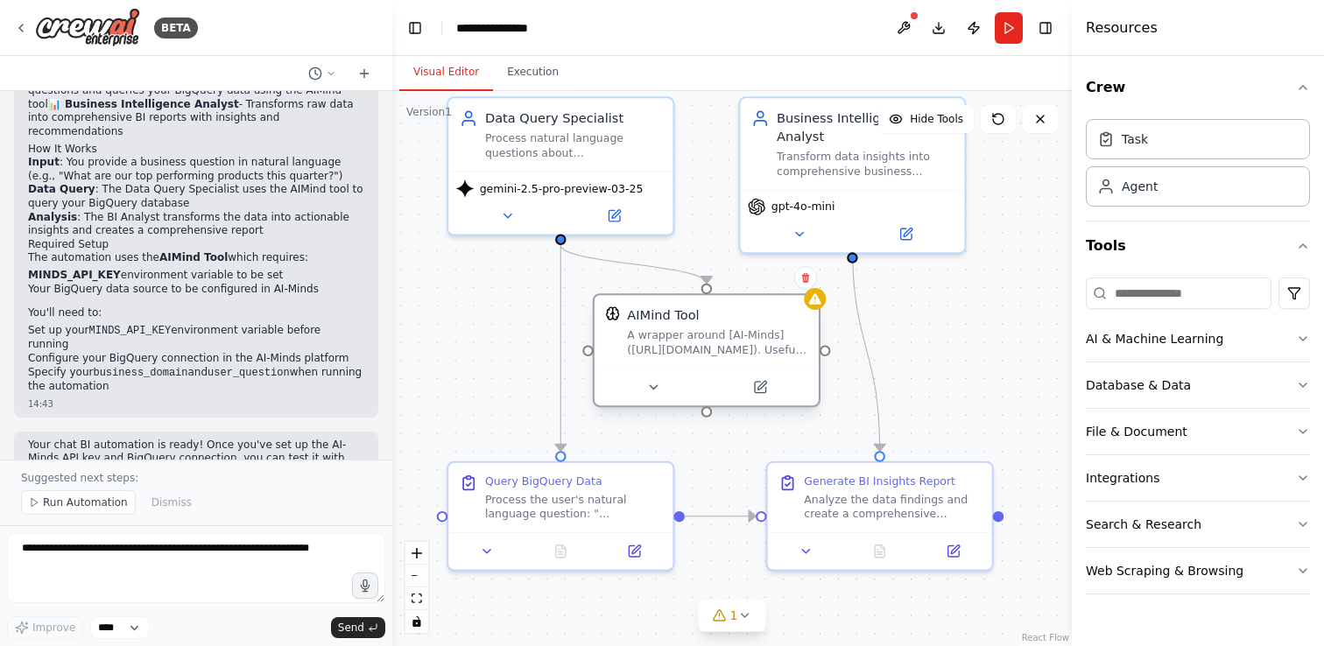
drag, startPoint x: 660, startPoint y: 364, endPoint x: 687, endPoint y: 344, distance: 33.8
click at [687, 344] on div "A wrapper around [AI-Minds](https://mindsdb.com/minds). Useful for when you nee…" at bounding box center [717, 342] width 180 height 29
click at [491, 551] on icon at bounding box center [487, 547] width 15 height 15
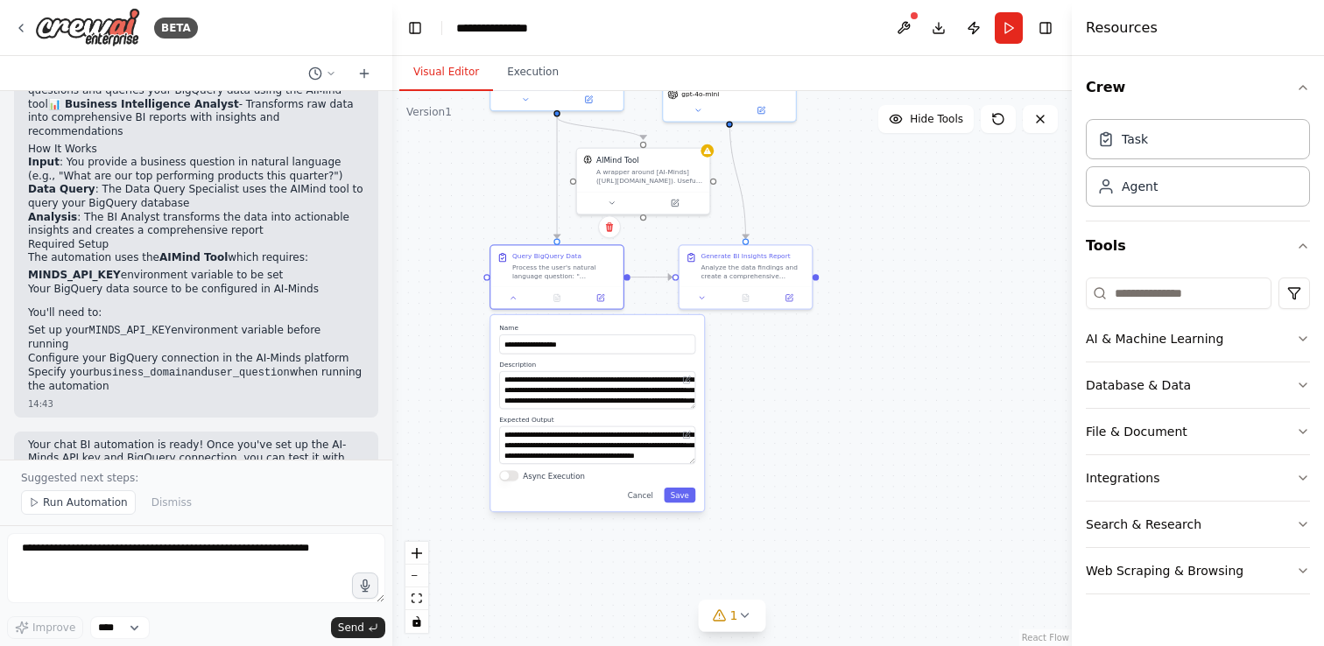
drag, startPoint x: 960, startPoint y: 504, endPoint x: 962, endPoint y: 244, distance: 260.1
click at [962, 244] on div ".deletable-edge-delete-btn { width: 20px; height: 20px; border: 0px solid #ffff…" at bounding box center [732, 368] width 680 height 555
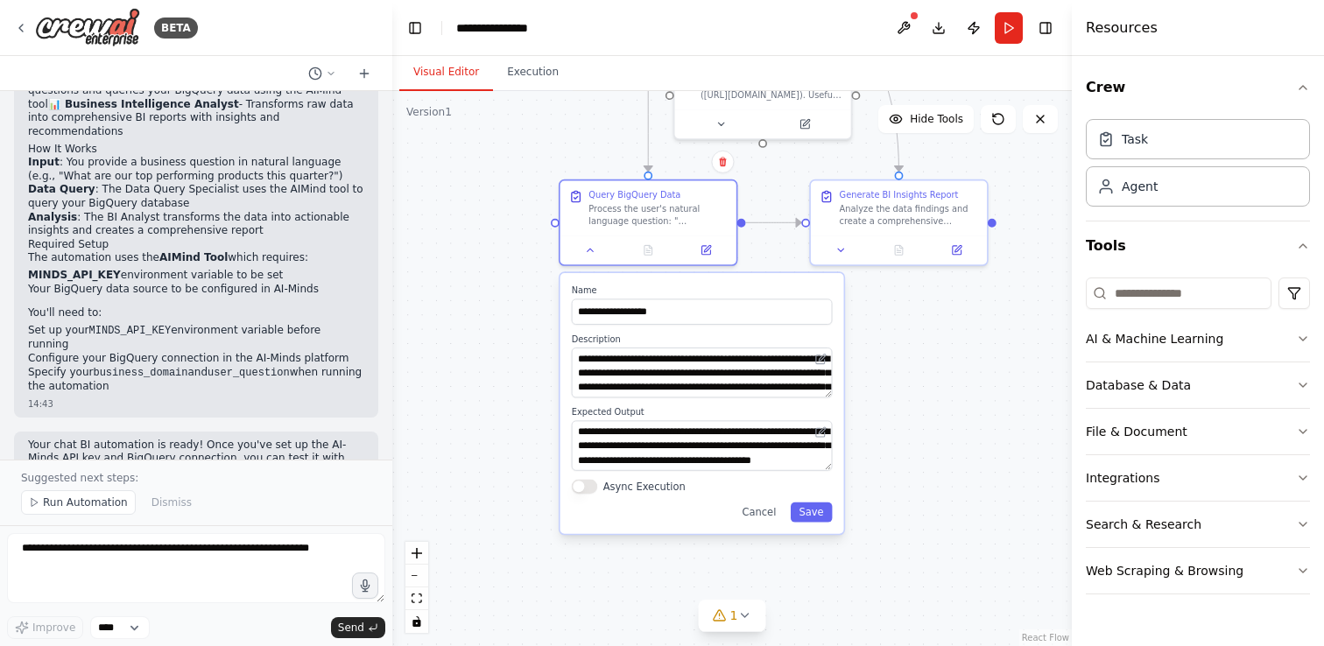
drag, startPoint x: 735, startPoint y: 440, endPoint x: 959, endPoint y: 381, distance: 232.0
click at [959, 381] on div ".deletable-edge-delete-btn { width: 20px; height: 20px; border: 0px solid #ffff…" at bounding box center [732, 368] width 680 height 555
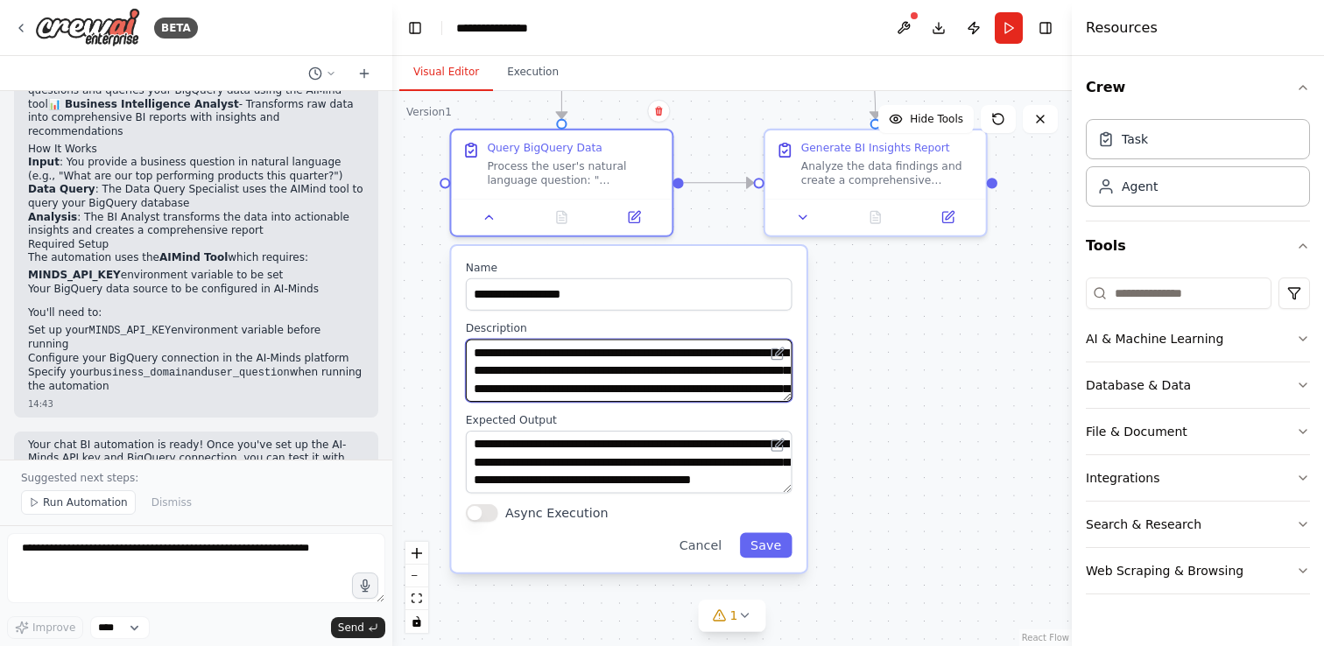
click at [682, 380] on textarea "**********" at bounding box center [629, 370] width 327 height 63
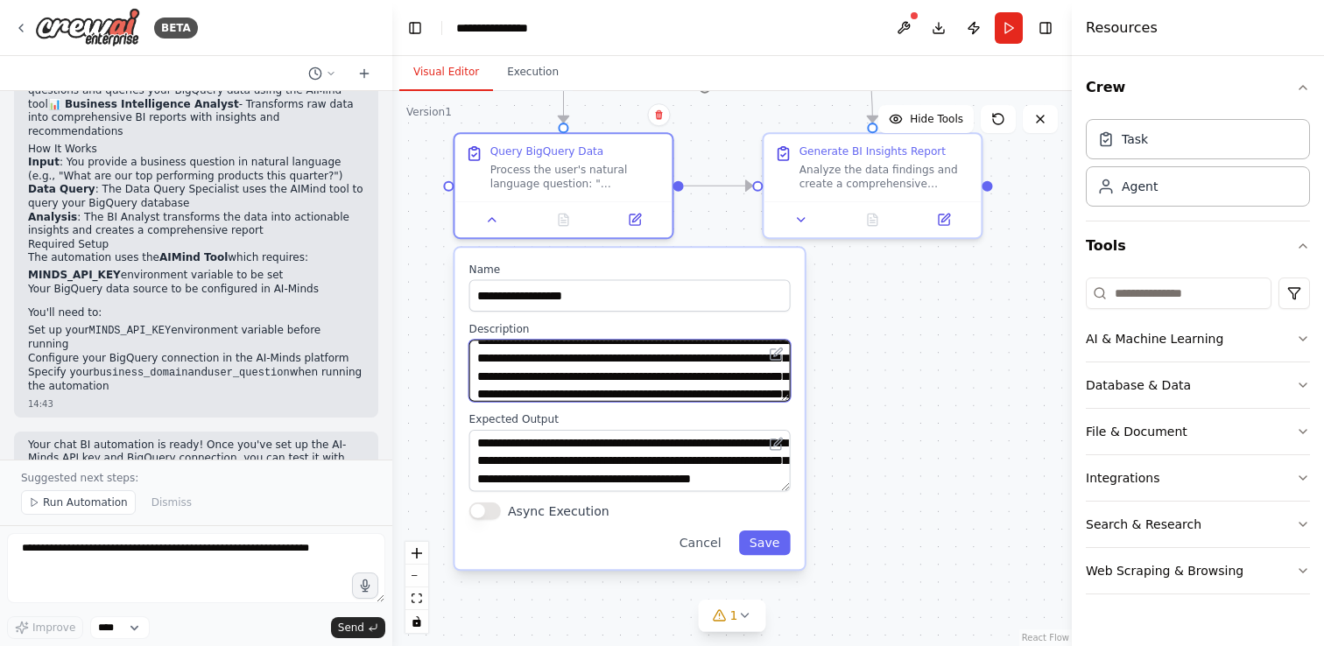
scroll to position [52, 0]
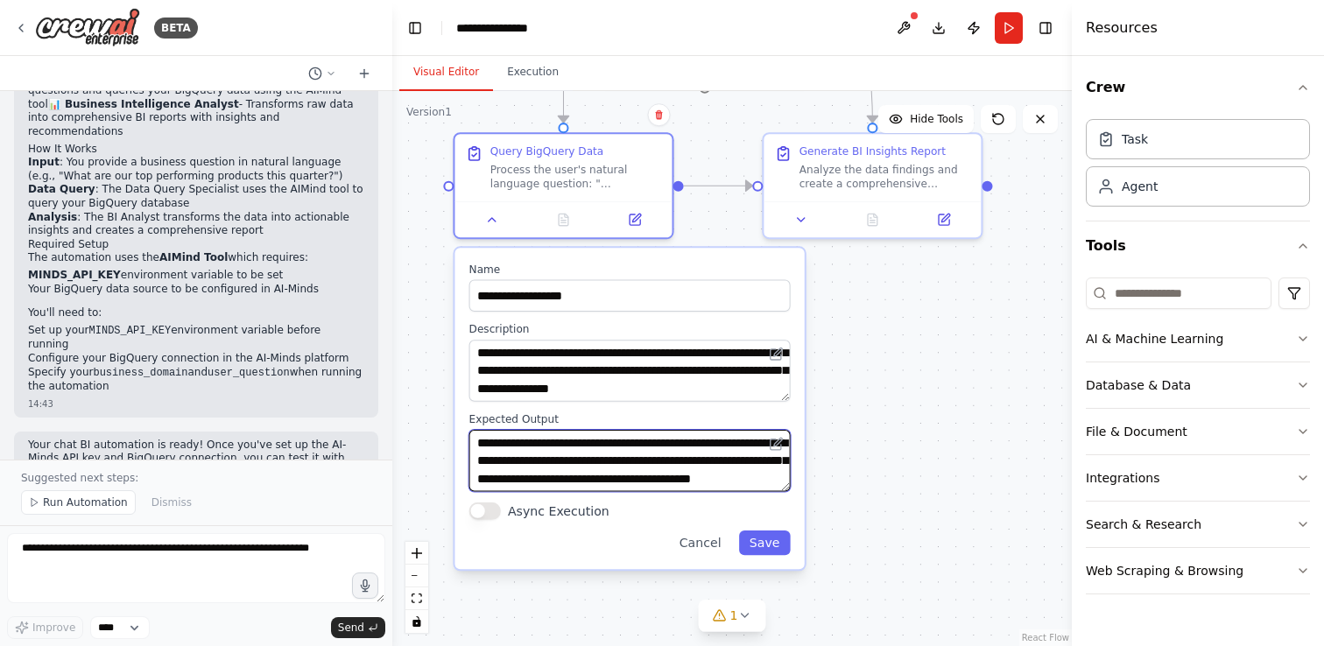
click at [574, 447] on textarea "**********" at bounding box center [629, 461] width 321 height 62
click at [888, 418] on div ".deletable-edge-delete-btn { width: 20px; height: 20px; border: 0px solid #ffff…" at bounding box center [732, 368] width 680 height 555
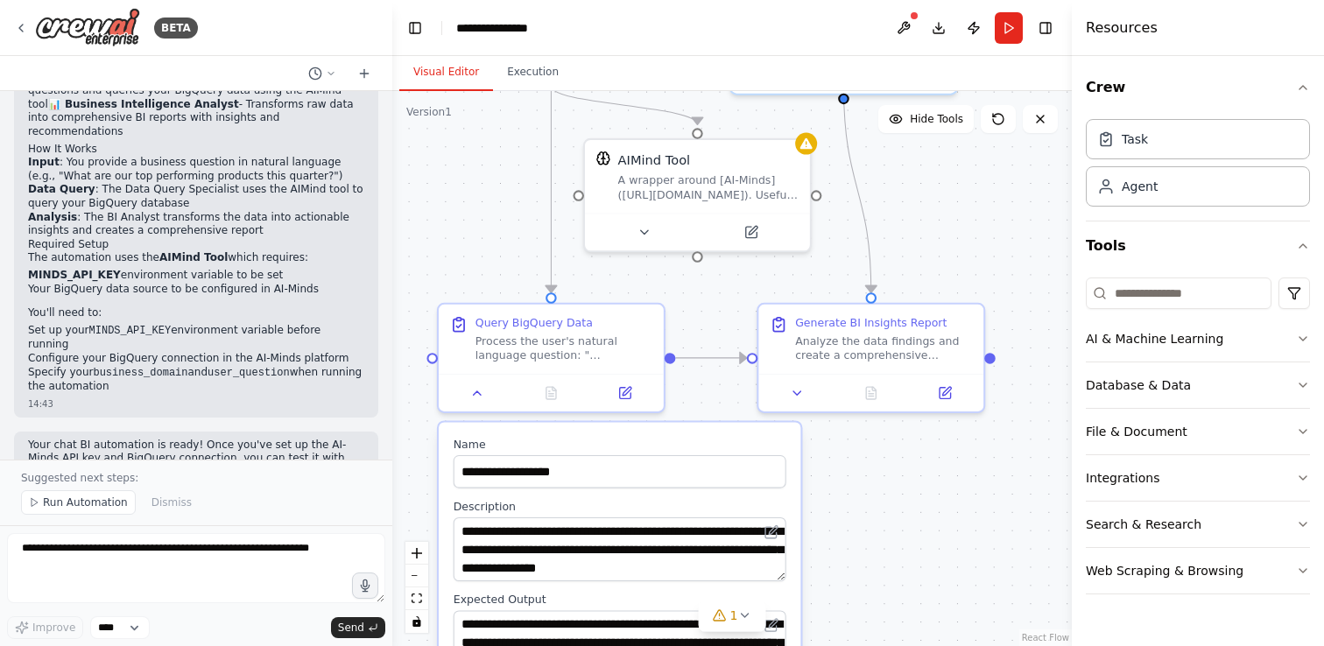
drag, startPoint x: 883, startPoint y: 302, endPoint x: 882, endPoint y: 483, distance: 180.4
click at [882, 483] on div ".deletable-edge-delete-btn { width: 20px; height: 20px; border: 0px solid #ffff…" at bounding box center [732, 368] width 680 height 555
click at [671, 196] on div "A wrapper around [AI-Minds](https://mindsdb.com/minds). Useful for when you nee…" at bounding box center [708, 183] width 181 height 29
click at [642, 220] on button at bounding box center [643, 229] width 103 height 22
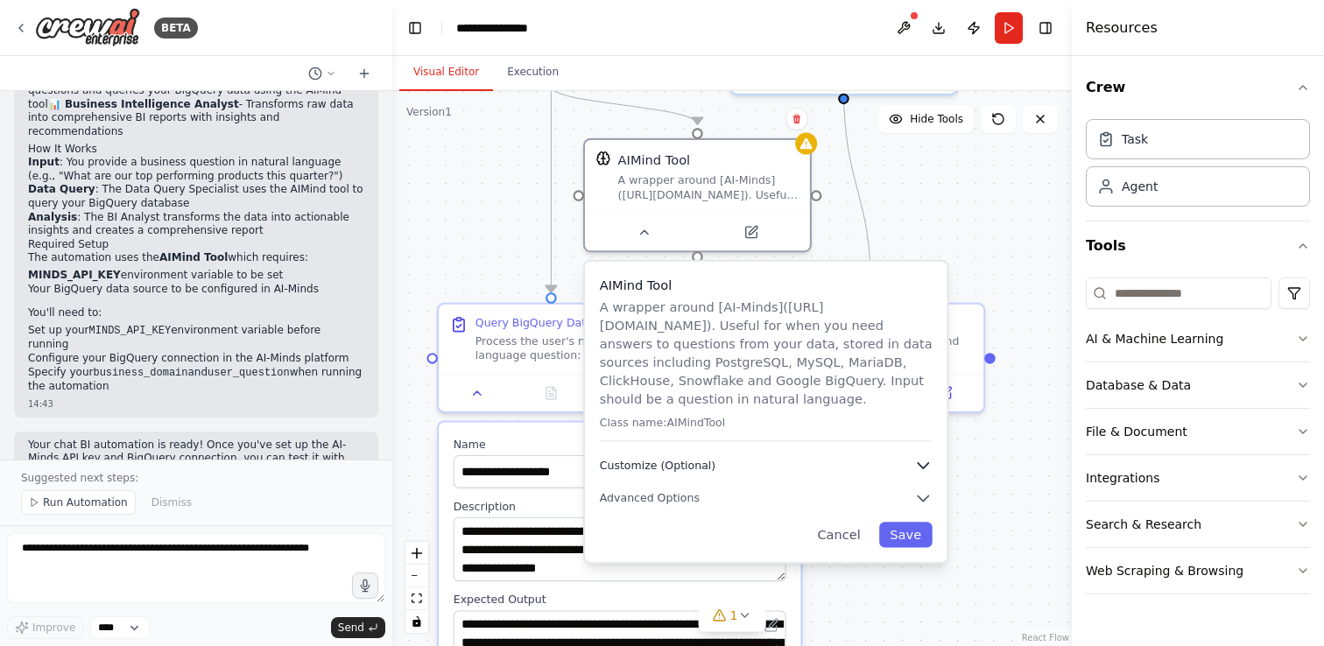
click at [915, 467] on icon "button" at bounding box center [923, 465] width 18 height 18
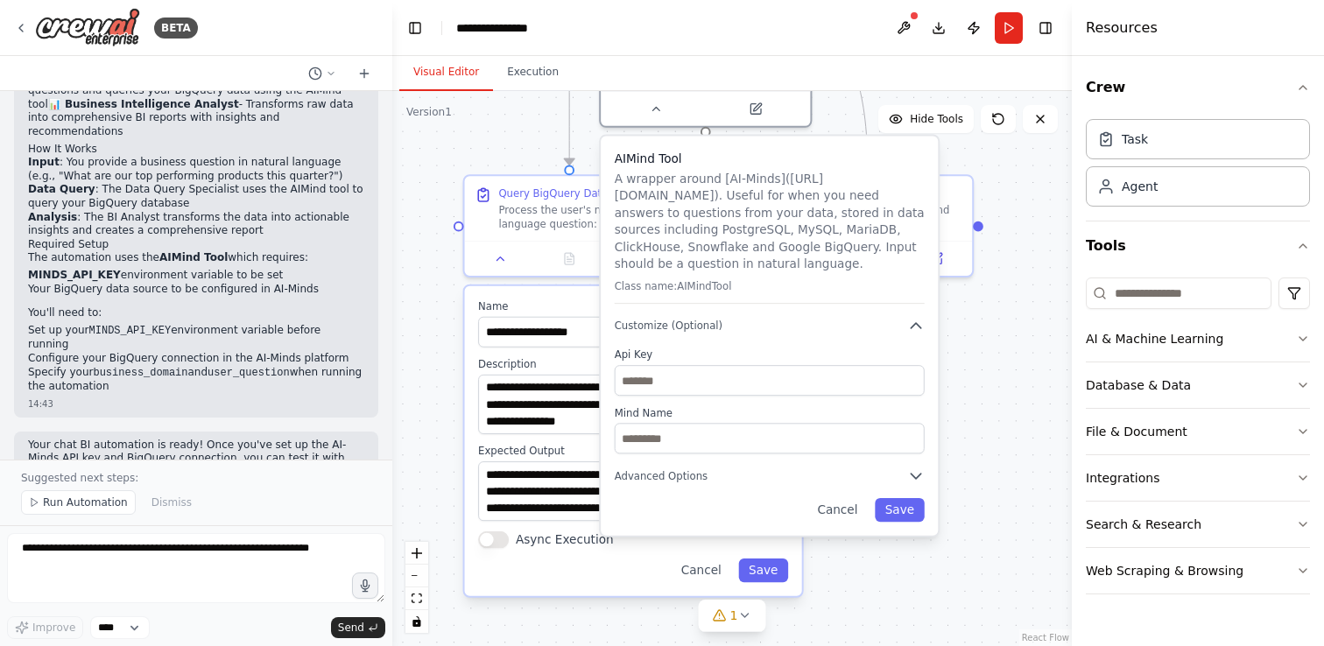
drag, startPoint x: 975, startPoint y: 502, endPoint x: 969, endPoint y: 363, distance: 139.4
click at [969, 361] on div ".deletable-edge-delete-btn { width: 20px; height: 20px; border: 0px solid #ffff…" at bounding box center [732, 368] width 680 height 555
click at [913, 483] on div "AIMind Tool A wrapper around [AI-Minds](https://mindsdb.com/minds). Useful for …" at bounding box center [769, 334] width 337 height 399
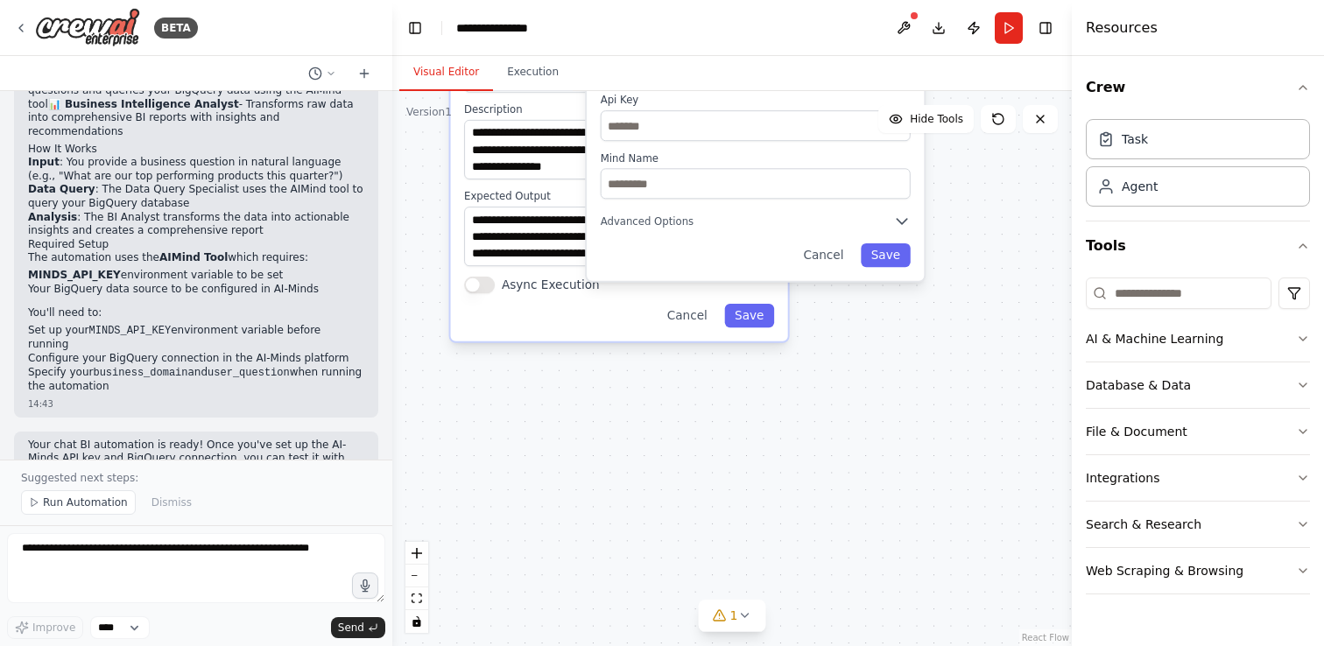
drag, startPoint x: 1017, startPoint y: 472, endPoint x: 1006, endPoint y: 319, distance: 153.6
click at [1006, 319] on div ".deletable-edge-delete-btn { width: 20px; height: 20px; border: 0px solid #ffff…" at bounding box center [732, 368] width 680 height 555
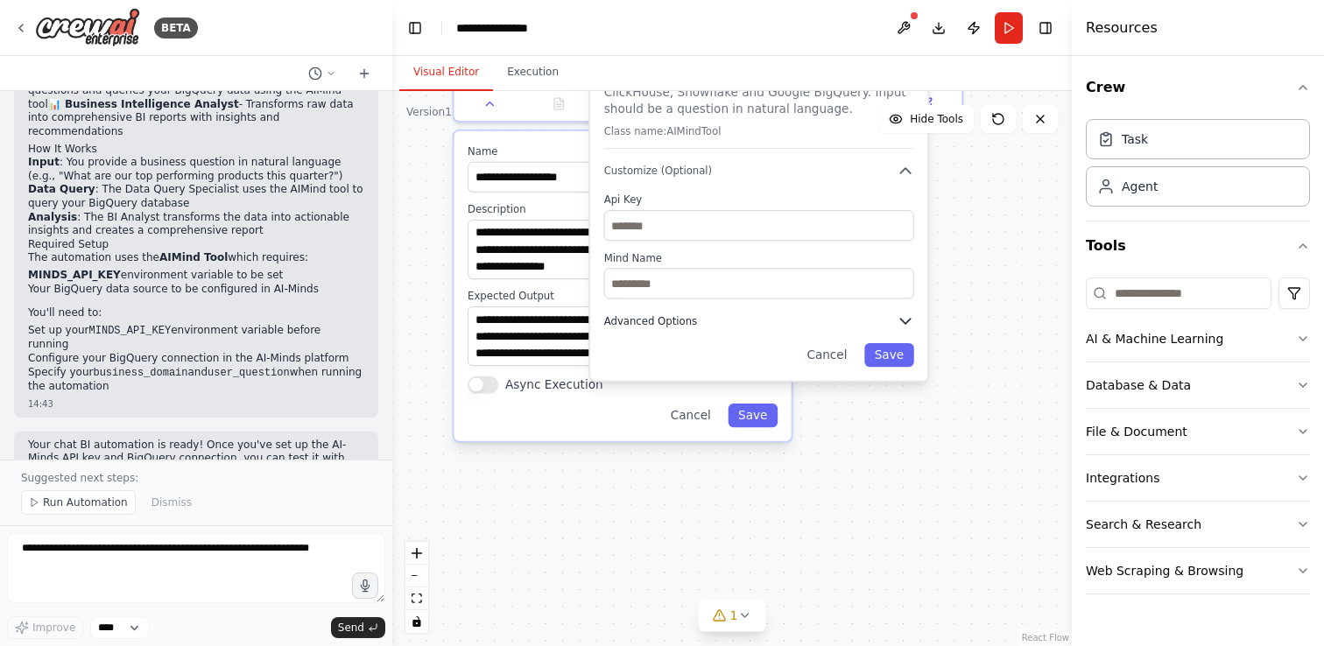
click at [904, 328] on icon "button" at bounding box center [905, 321] width 17 height 17
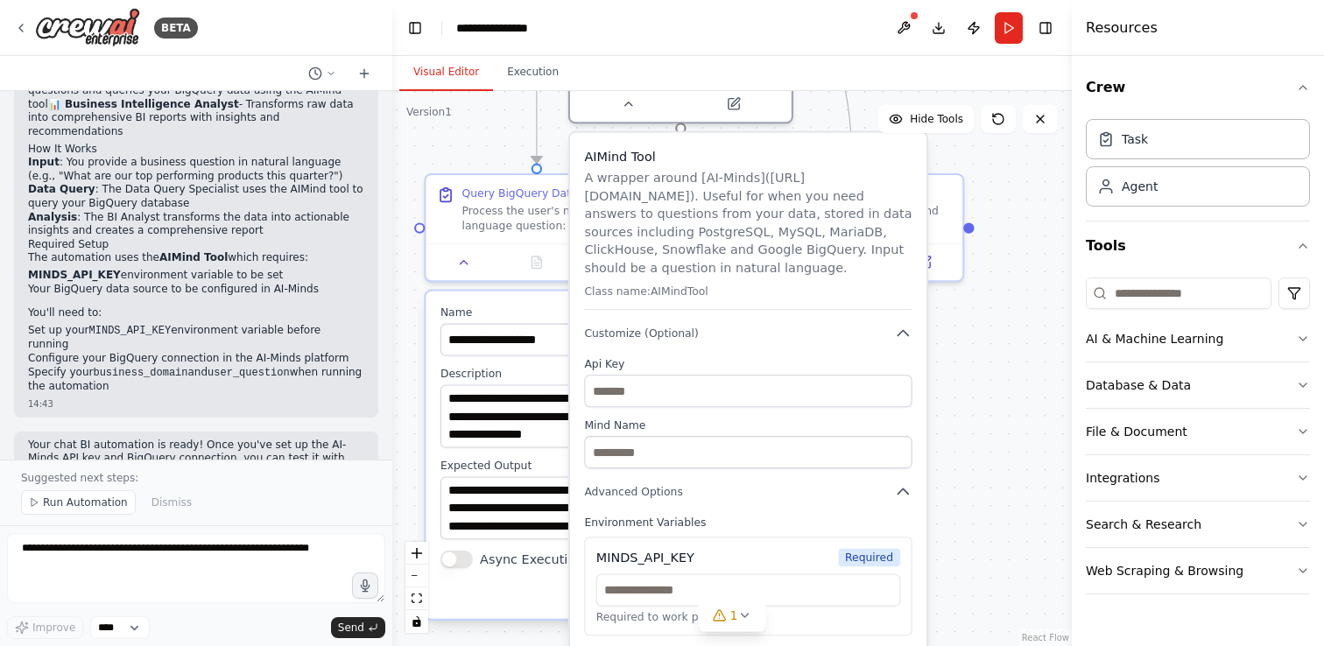
drag, startPoint x: 993, startPoint y: 363, endPoint x: 996, endPoint y: 537, distance: 173.4
click at [996, 537] on div ".deletable-edge-delete-btn { width: 20px; height: 20px; border: 0px solid #ffff…" at bounding box center [732, 368] width 680 height 555
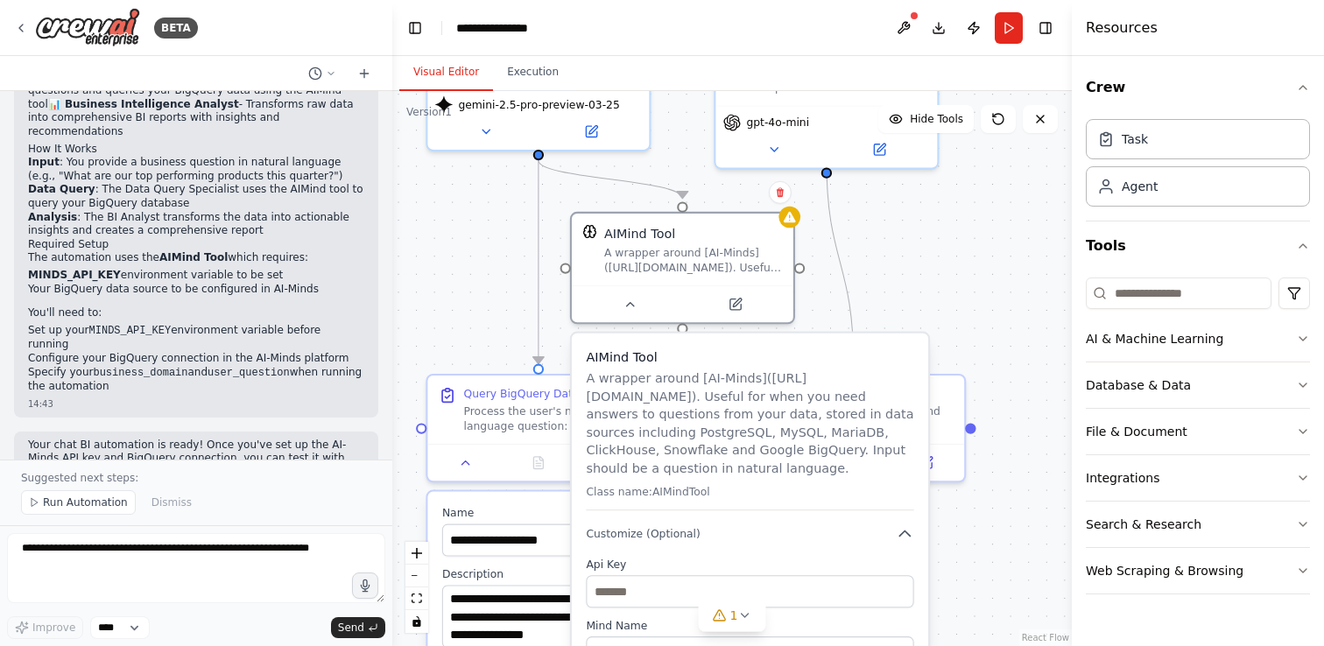
drag, startPoint x: 992, startPoint y: 363, endPoint x: 994, endPoint y: 563, distance: 200.5
click at [994, 563] on div ".deletable-edge-delete-btn { width: 20px; height: 20px; border: 0px solid #ffff…" at bounding box center [732, 368] width 680 height 555
click at [631, 308] on button at bounding box center [630, 301] width 102 height 22
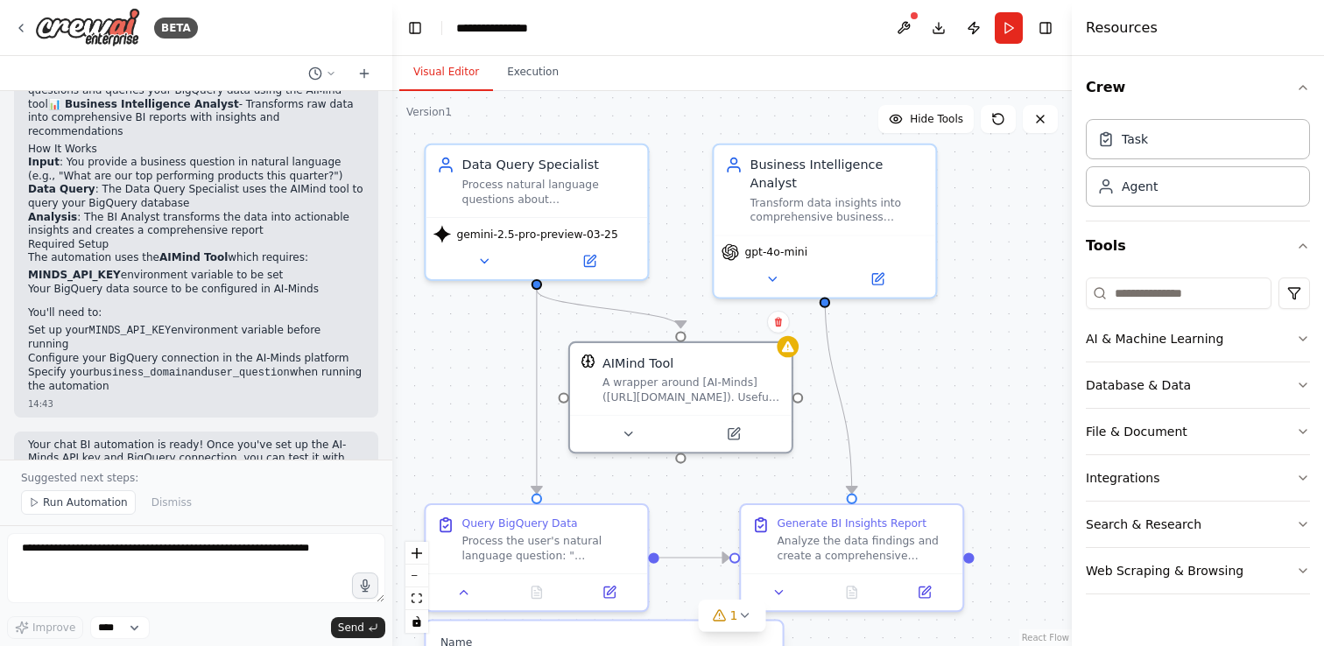
drag, startPoint x: 906, startPoint y: 239, endPoint x: 904, endPoint y: 370, distance: 130.5
click at [904, 370] on div ".deletable-edge-delete-btn { width: 20px; height: 20px; border: 0px solid #ffff…" at bounding box center [732, 368] width 680 height 555
click at [1296, 332] on icon "button" at bounding box center [1303, 339] width 14 height 14
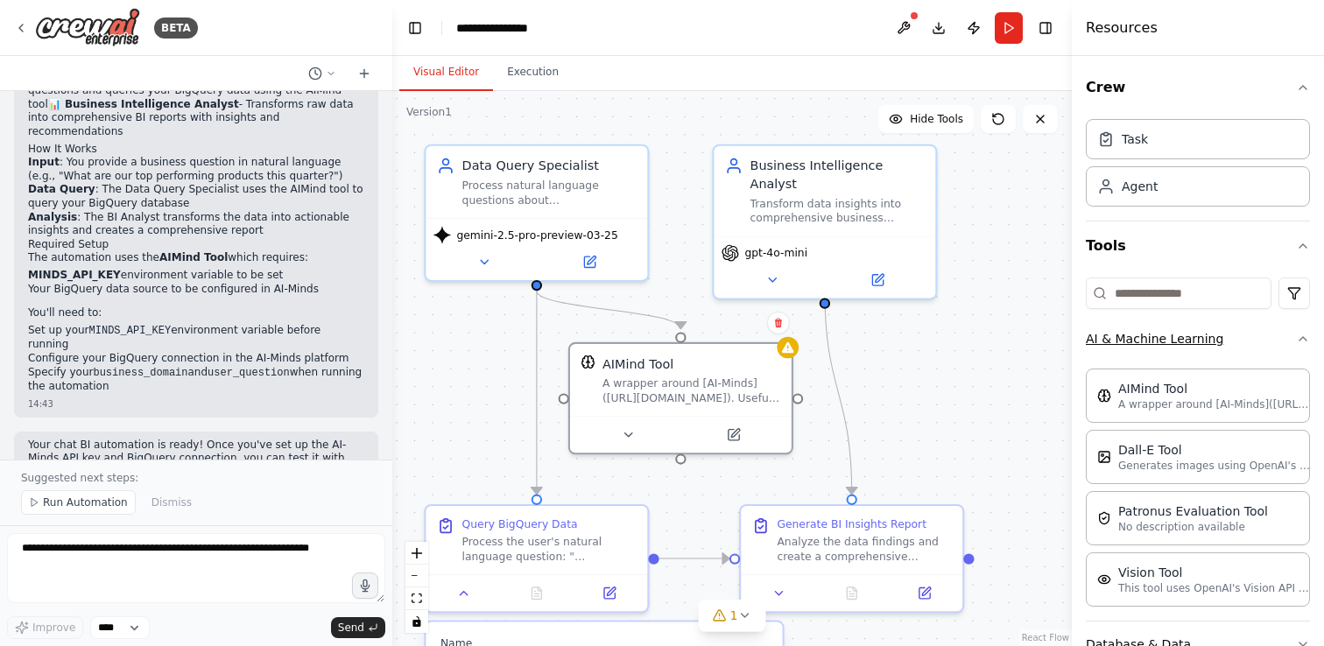
click at [1296, 332] on icon "button" at bounding box center [1303, 339] width 14 height 14
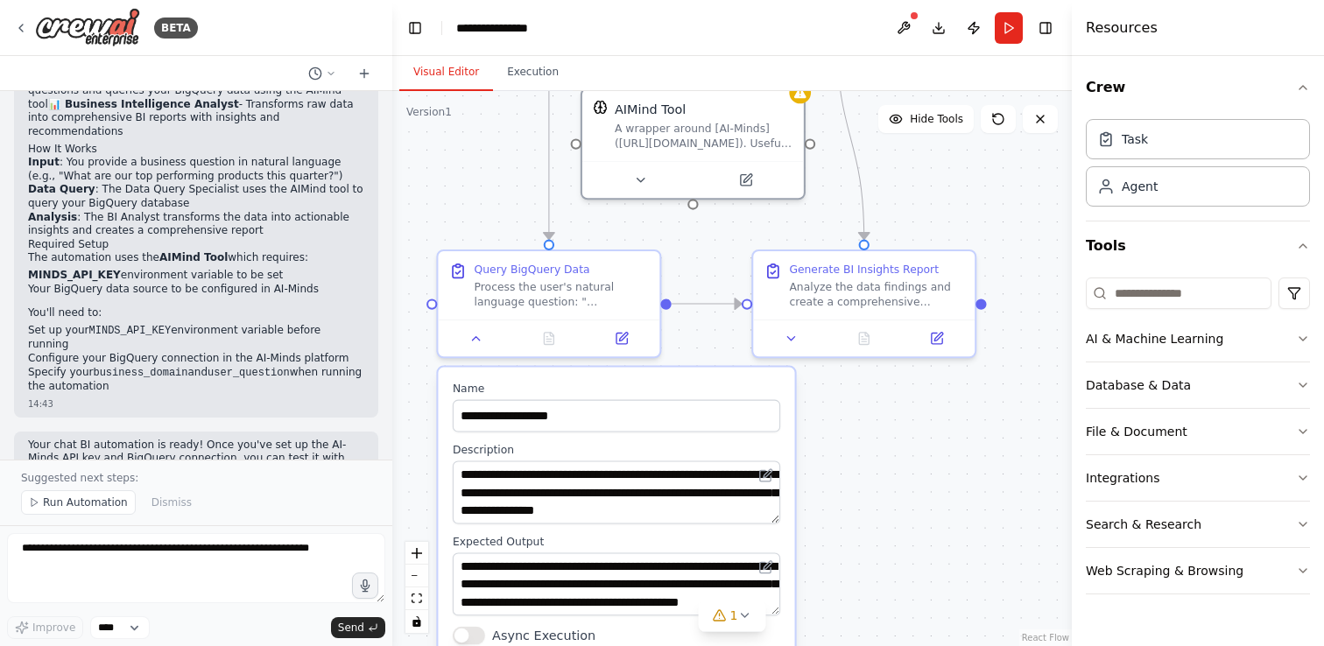
drag, startPoint x: 1019, startPoint y: 470, endPoint x: 1032, endPoint y: 221, distance: 249.9
click at [1032, 219] on div ".deletable-edge-delete-btn { width: 20px; height: 20px; border: 0px solid #ffff…" at bounding box center [732, 368] width 680 height 555
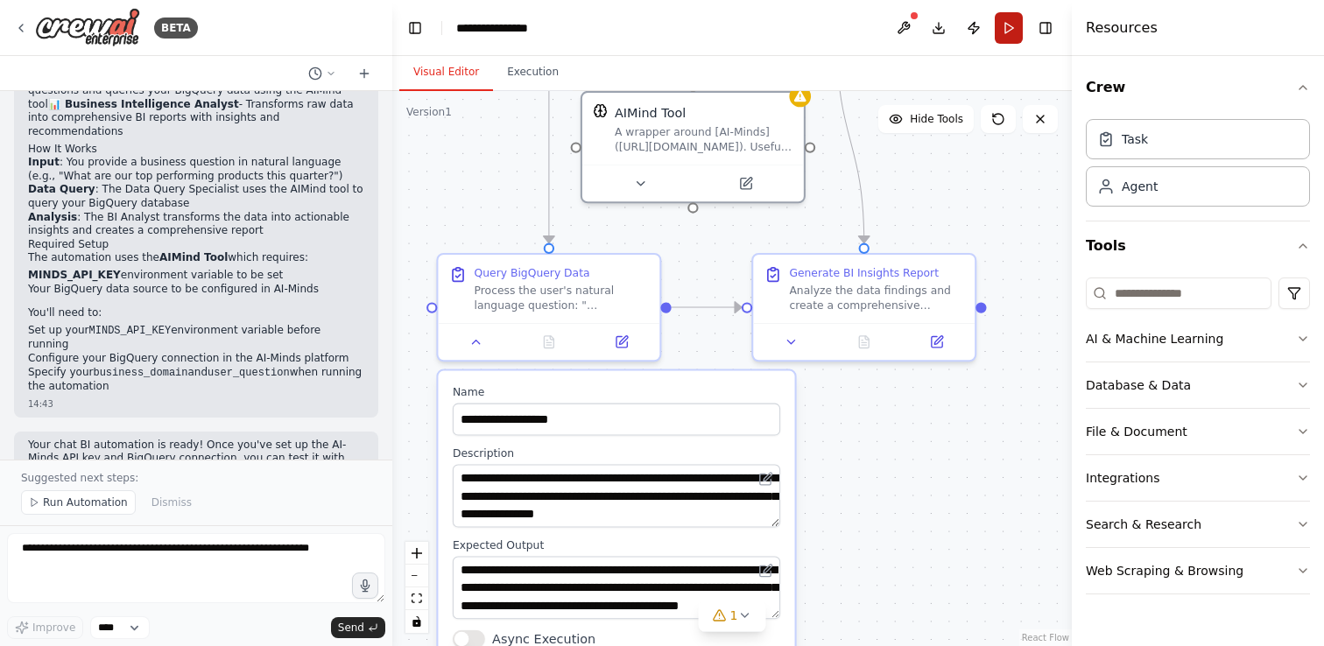
click at [1004, 33] on button "Run" at bounding box center [1009, 28] width 28 height 32
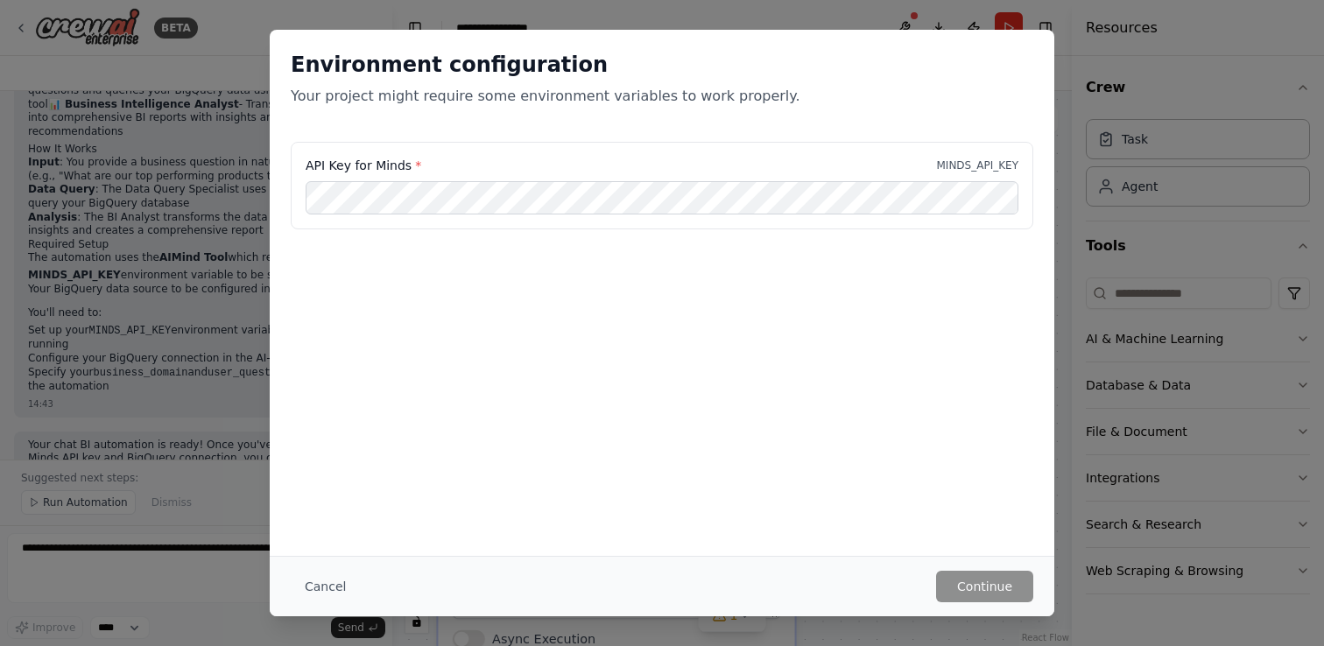
click at [1067, 229] on div "Environment configuration Your project might require some environment variables…" at bounding box center [662, 323] width 1324 height 646
click at [1070, 117] on div "Environment configuration Your project might require some environment variables…" at bounding box center [662, 323] width 1324 height 646
click at [336, 588] on button "Cancel" at bounding box center [325, 587] width 69 height 32
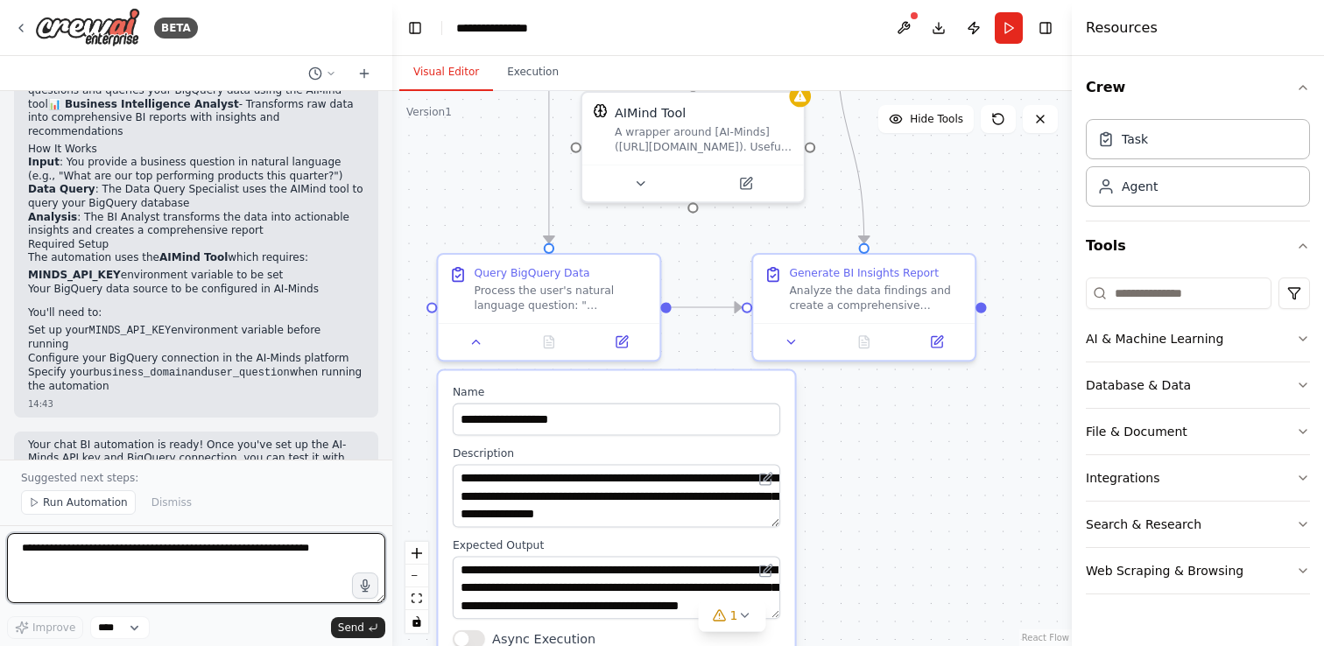
click at [173, 554] on textarea at bounding box center [196, 568] width 378 height 70
type textarea "**********"
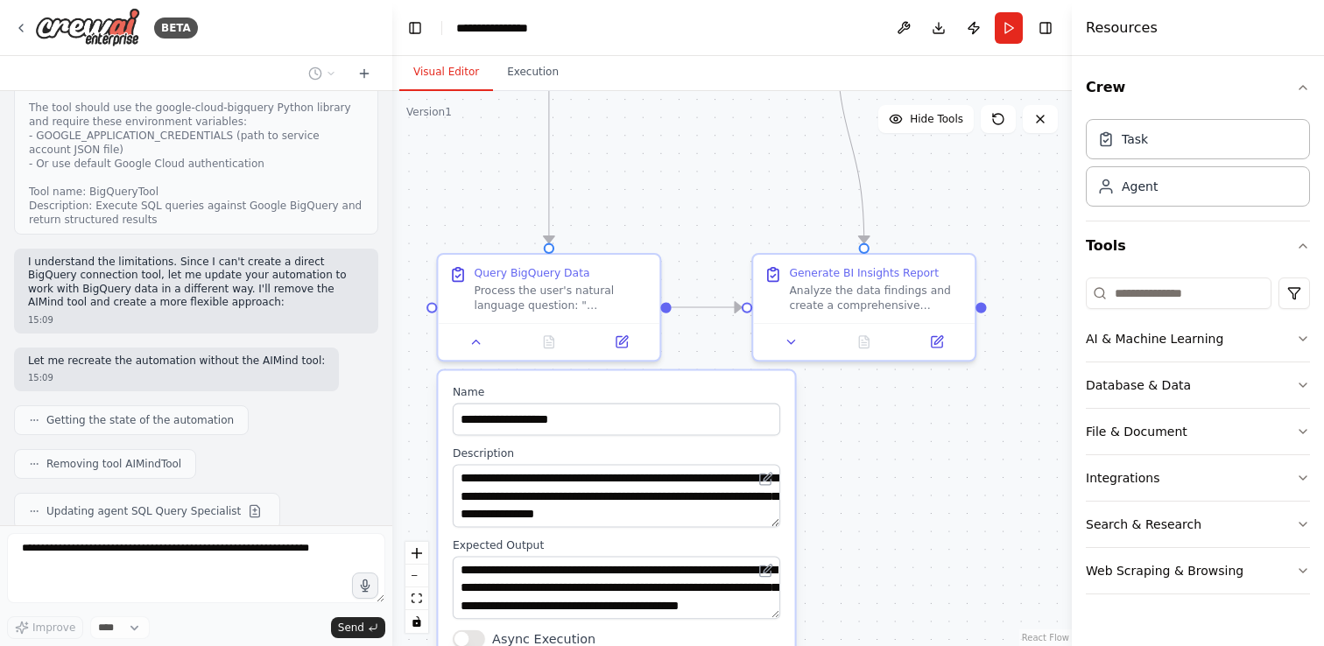
scroll to position [2061, 0]
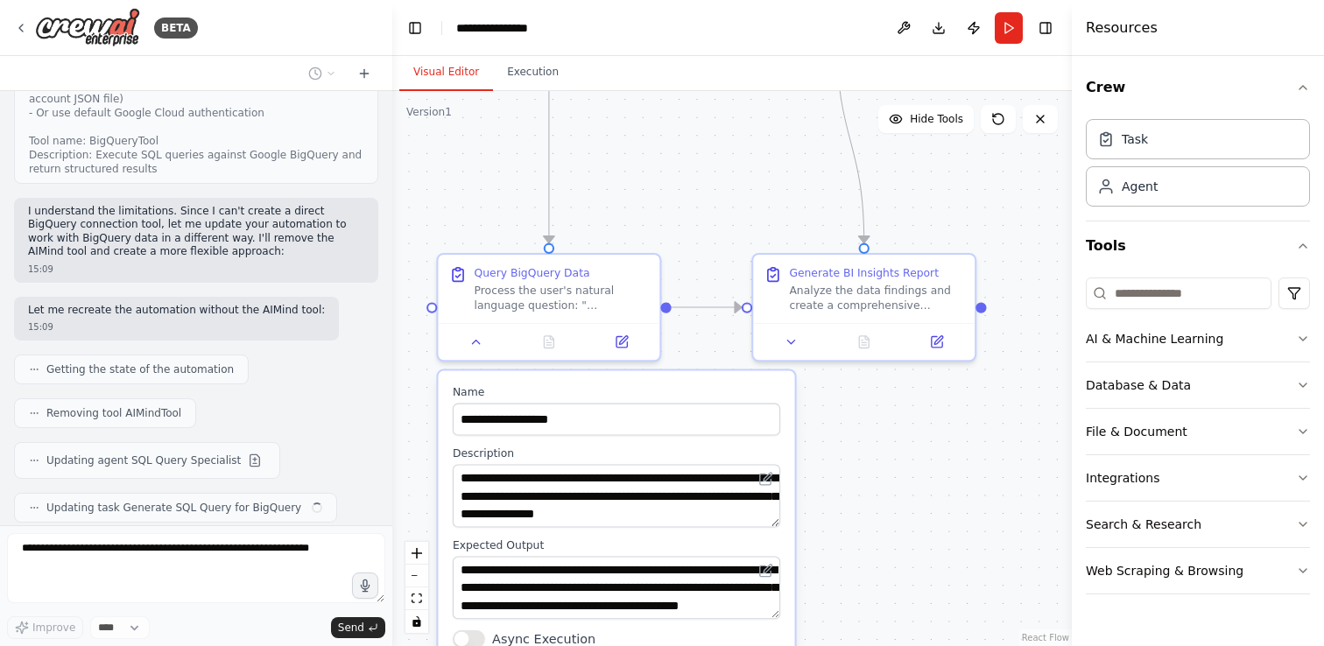
type input "**********"
type textarea "**********"
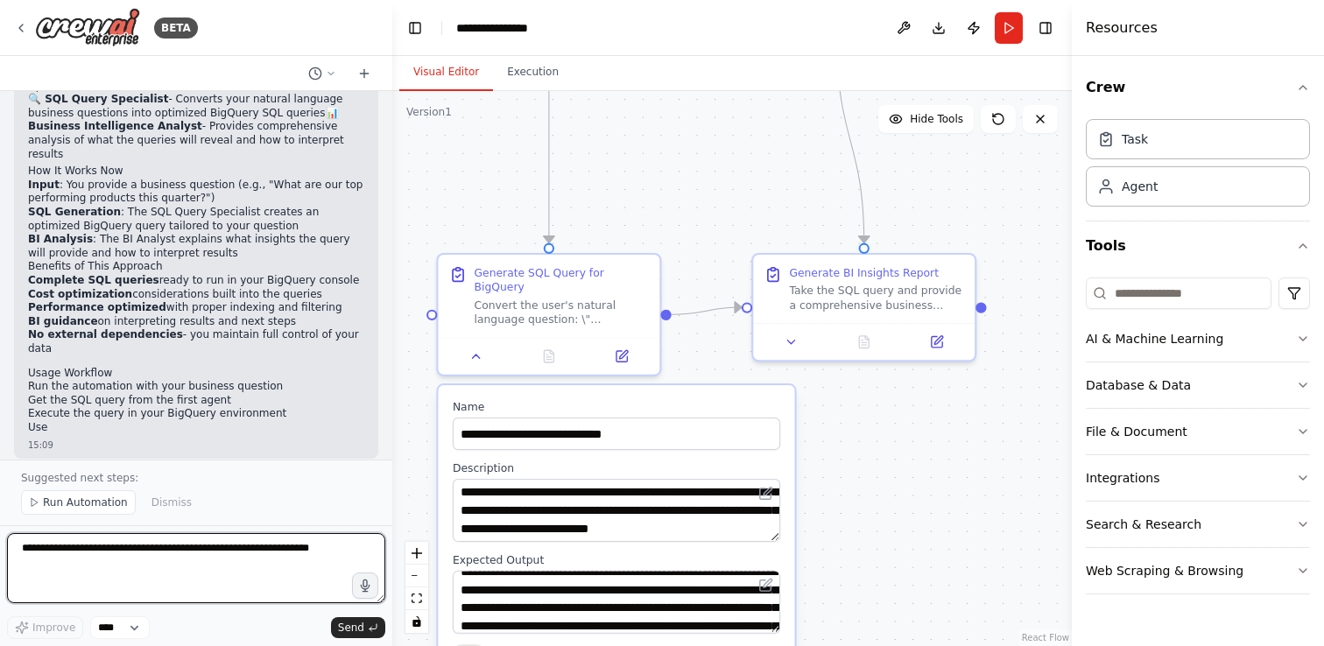
scroll to position [2672, 0]
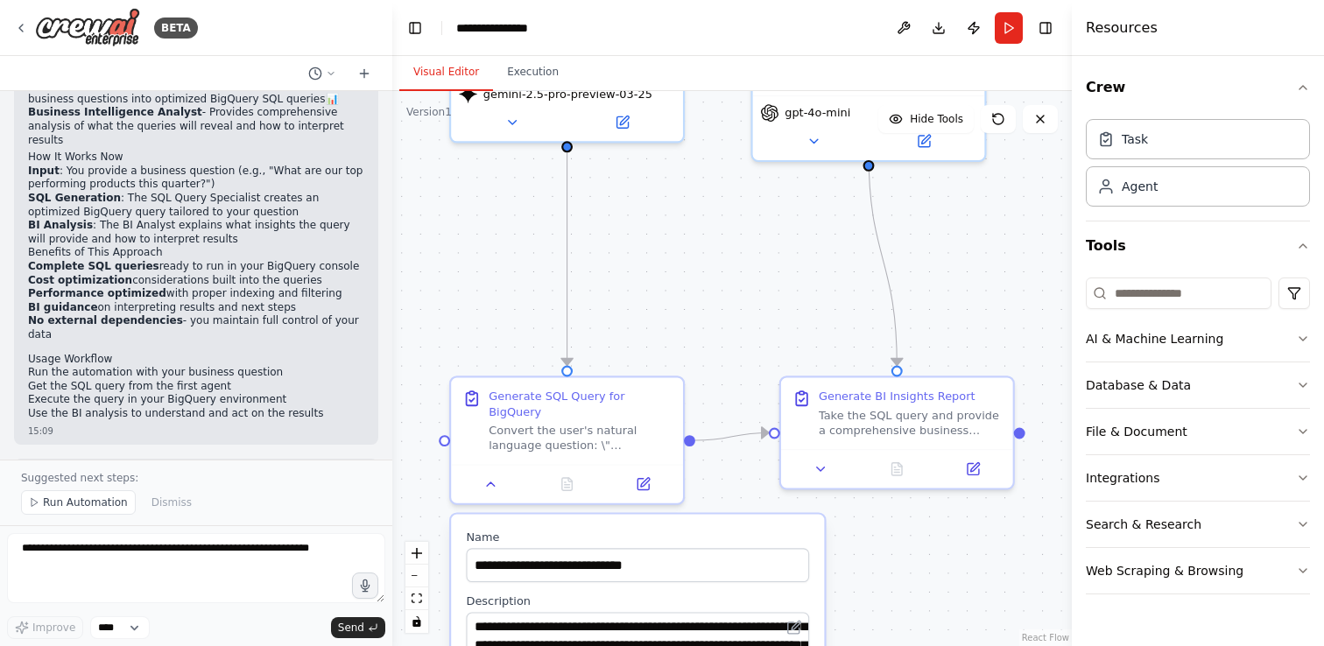
drag, startPoint x: 948, startPoint y: 581, endPoint x: 982, endPoint y: 720, distance: 142.5
click at [982, 645] on html "BETA I want to create chat BI that use data in bigquery 14:42 ▶ Thought process…" at bounding box center [662, 323] width 1324 height 646
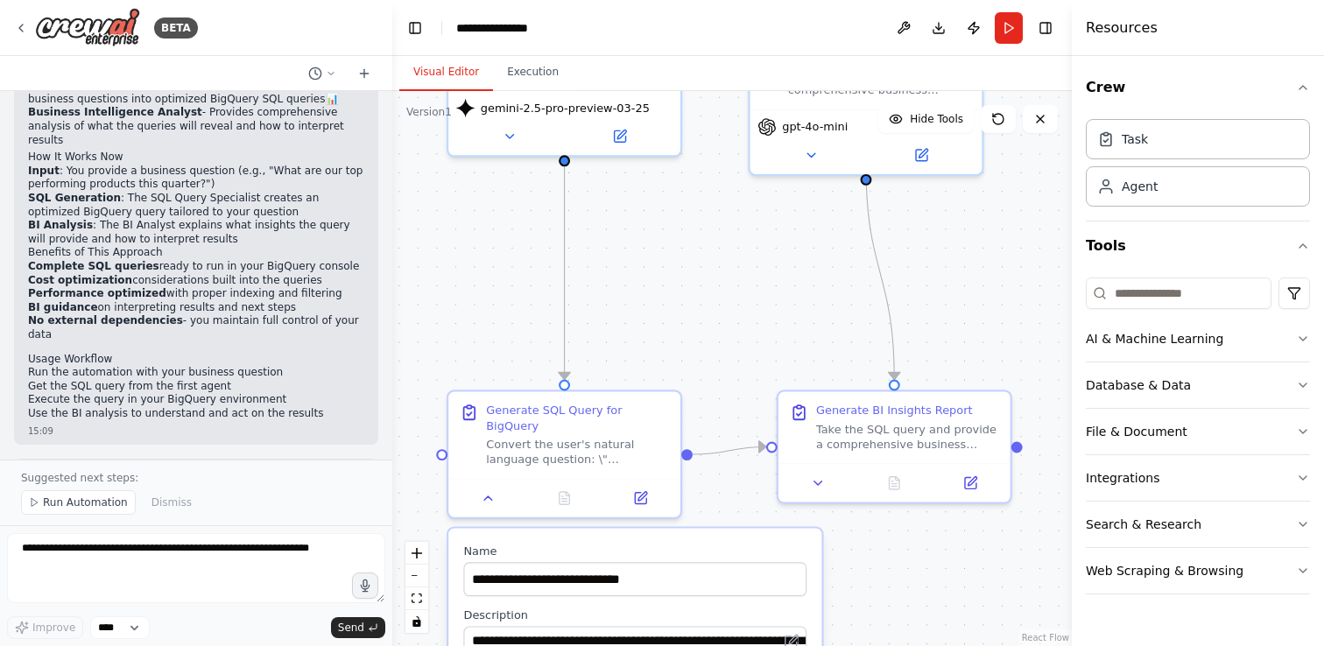
drag, startPoint x: 728, startPoint y: 268, endPoint x: 728, endPoint y: 282, distance: 14.0
click at [728, 282] on div ".deletable-edge-delete-btn { width: 20px; height: 20px; border: 0px solid #ffff…" at bounding box center [732, 368] width 680 height 555
click at [487, 502] on button at bounding box center [488, 494] width 65 height 23
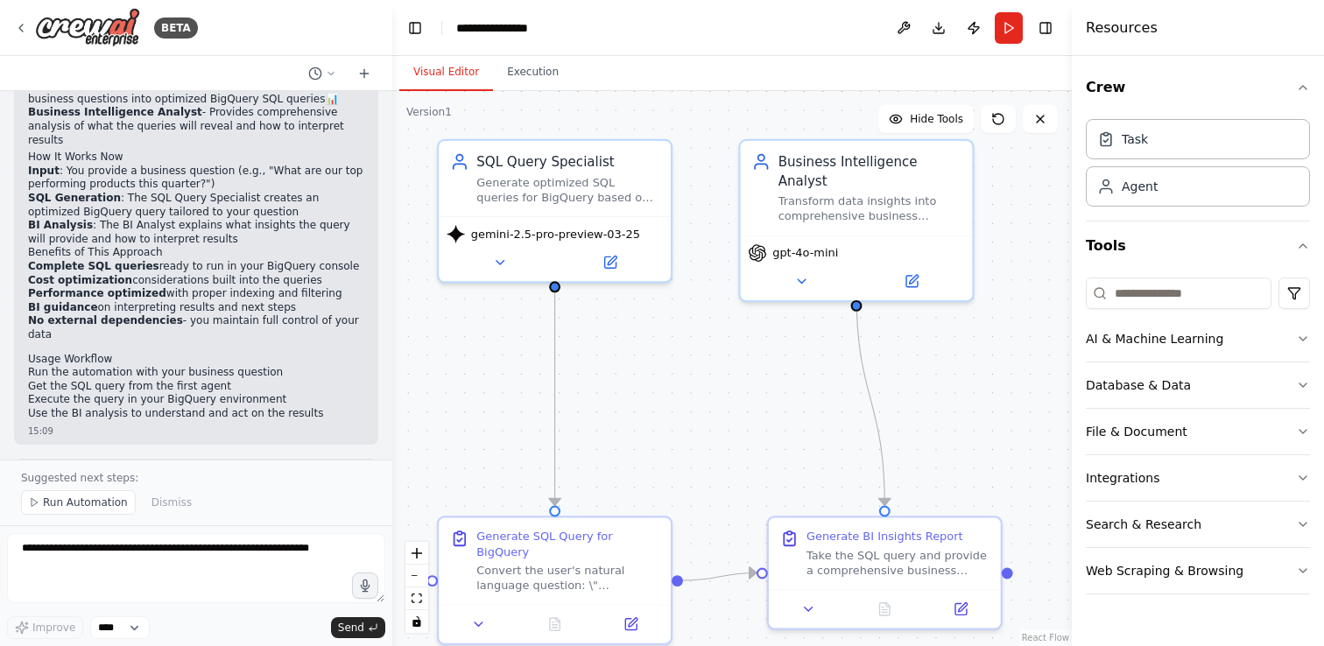
drag, startPoint x: 691, startPoint y: 250, endPoint x: 680, endPoint y: 376, distance: 126.6
click at [680, 376] on div ".deletable-edge-delete-btn { width: 20px; height: 20px; border: 0px solid #ffff…" at bounding box center [732, 368] width 680 height 555
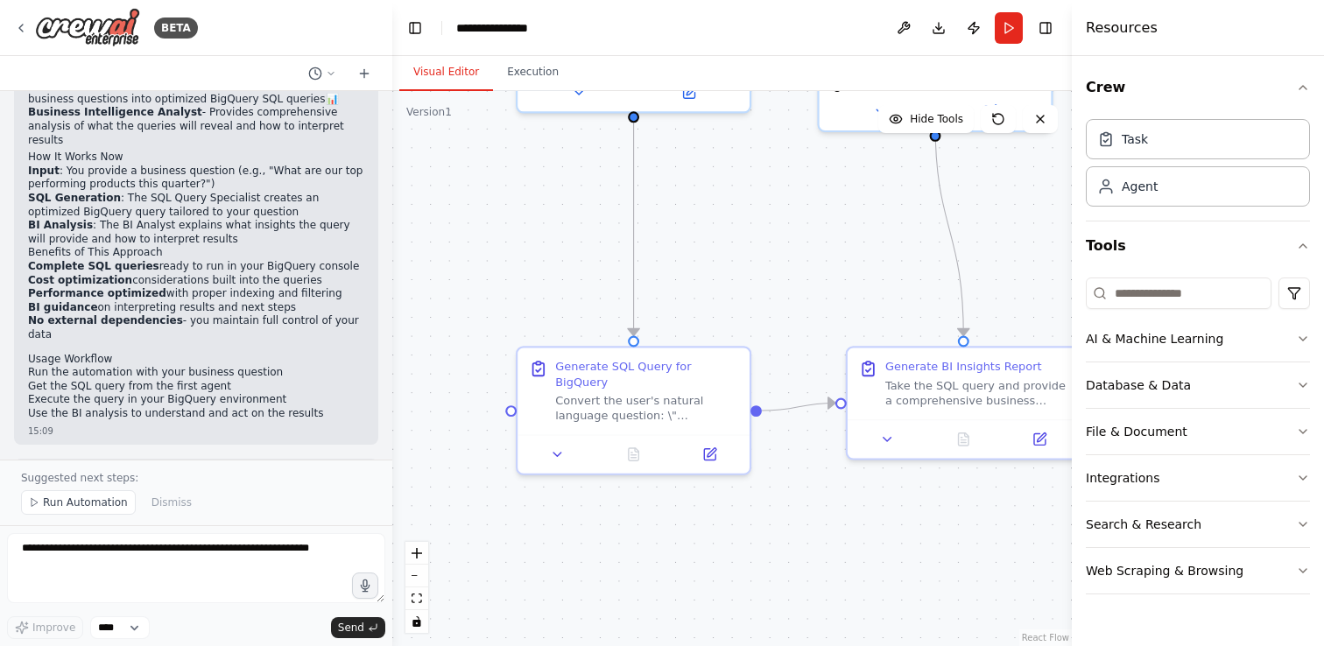
drag, startPoint x: 724, startPoint y: 449, endPoint x: 804, endPoint y: 280, distance: 186.9
click at [804, 280] on div ".deletable-edge-delete-btn { width: 20px; height: 20px; border: 0px solid #ffff…" at bounding box center [732, 368] width 680 height 555
click at [557, 460] on button at bounding box center [557, 451] width 65 height 23
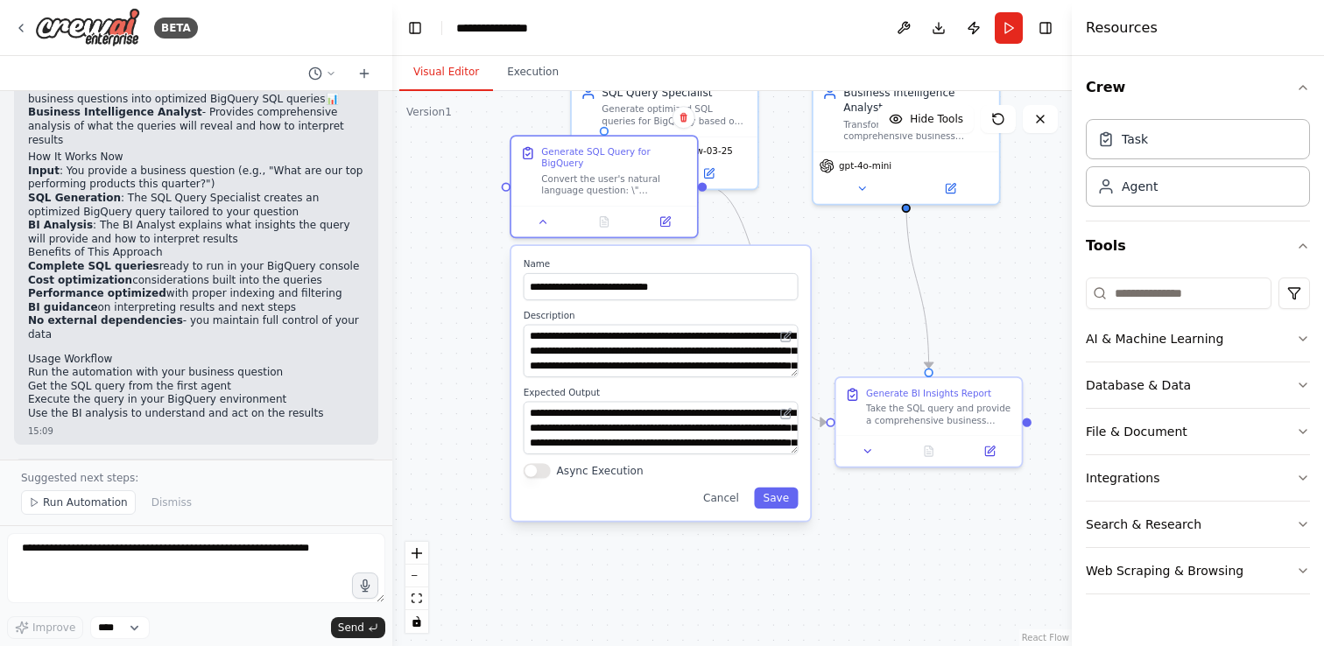
drag, startPoint x: 789, startPoint y: 499, endPoint x: 729, endPoint y: 244, distance: 261.7
click at [729, 258] on label "Name" at bounding box center [661, 264] width 275 height 12
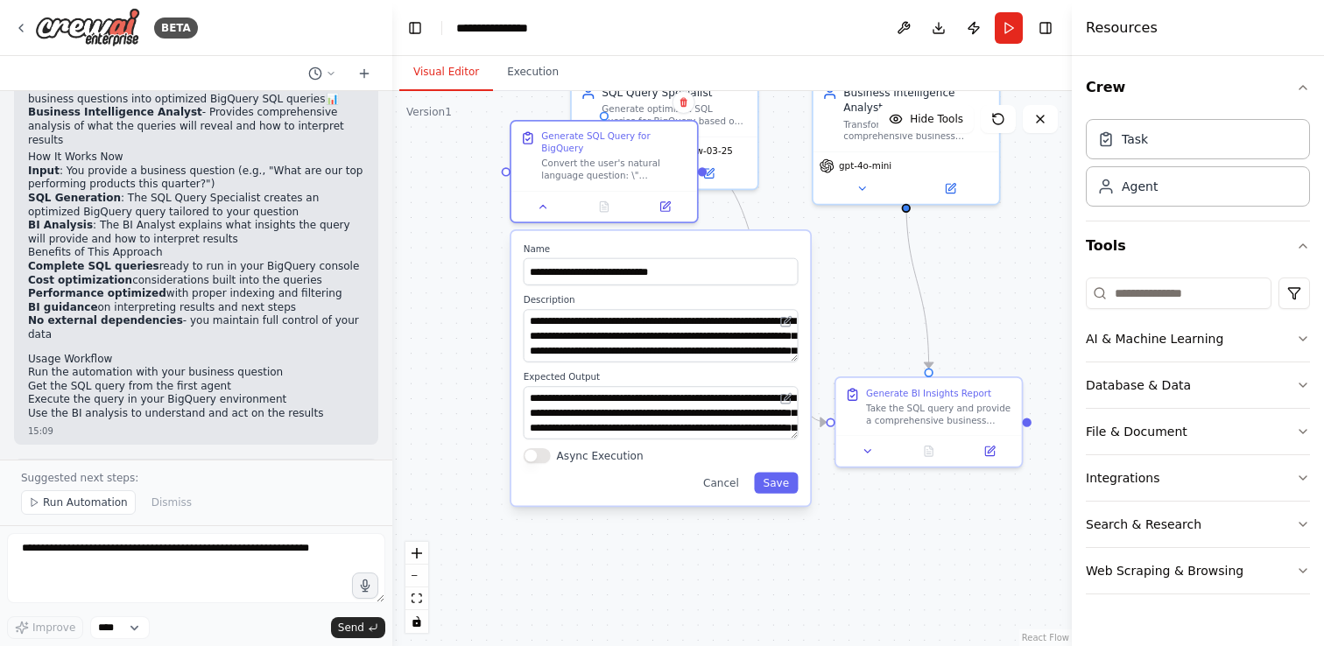
click at [737, 256] on div "**********" at bounding box center [661, 264] width 275 height 42
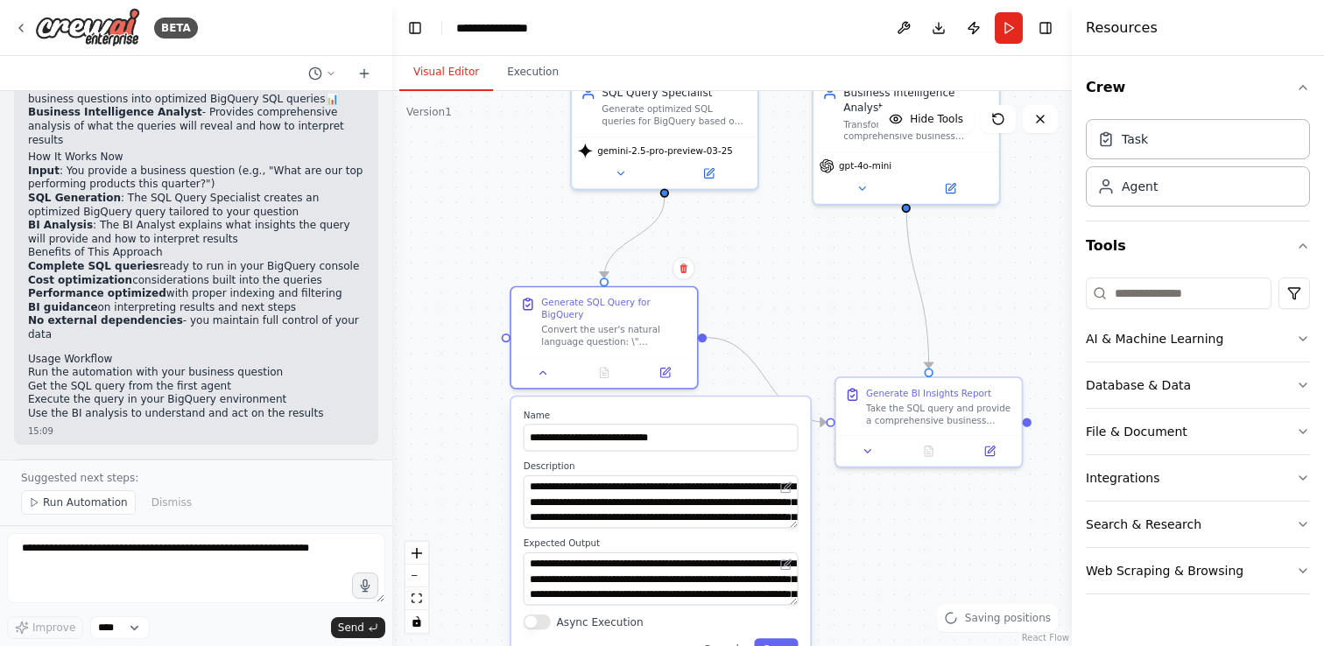
drag, startPoint x: 732, startPoint y: 248, endPoint x: 730, endPoint y: 421, distance: 173.4
click at [730, 421] on div "**********" at bounding box center [661, 430] width 275 height 42
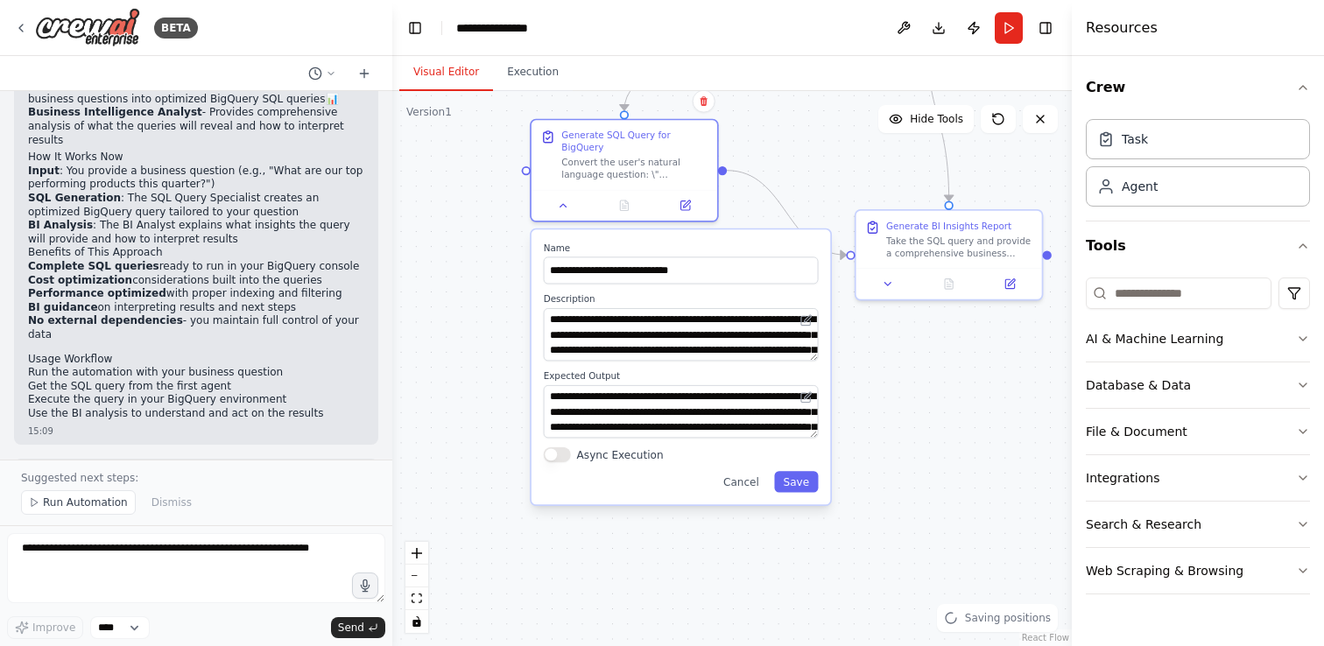
drag, startPoint x: 835, startPoint y: 487, endPoint x: 855, endPoint y: 321, distance: 167.6
click at [855, 321] on div ".deletable-edge-delete-btn { width: 20px; height: 20px; border: 0px solid #ffff…" at bounding box center [732, 368] width 680 height 555
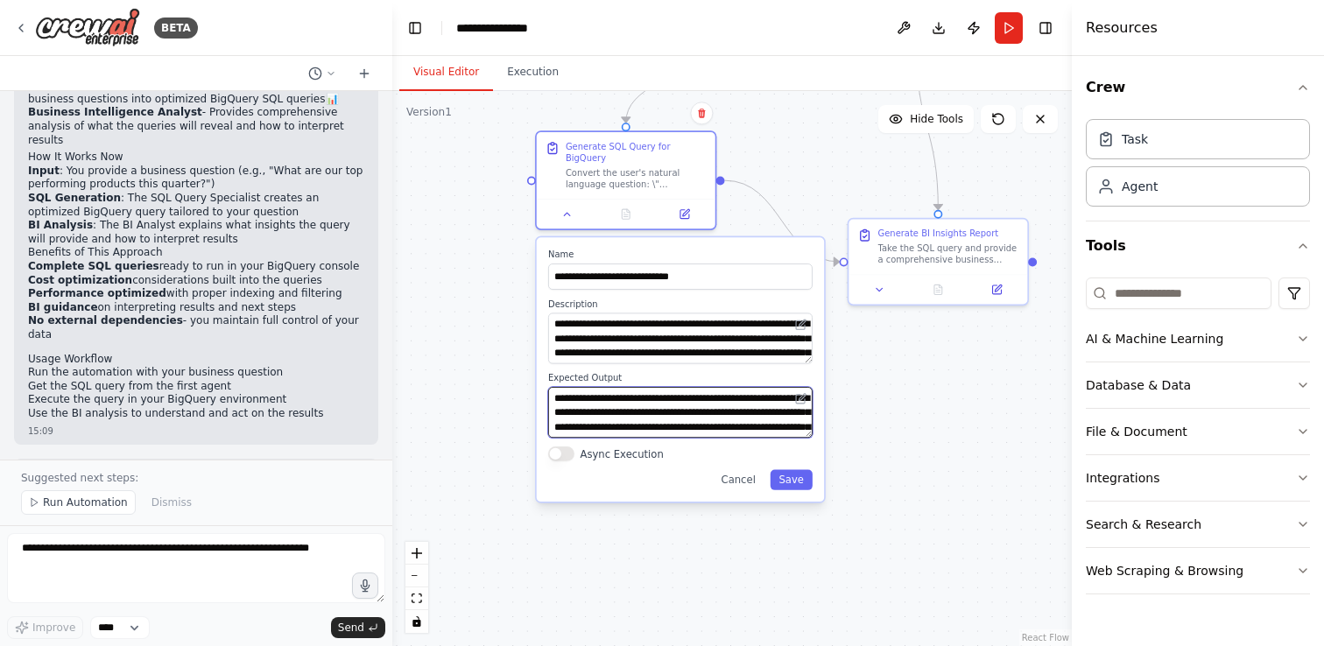
drag, startPoint x: 666, startPoint y: 412, endPoint x: 669, endPoint y: 390, distance: 22.1
click at [669, 390] on textarea "**********" at bounding box center [680, 412] width 264 height 51
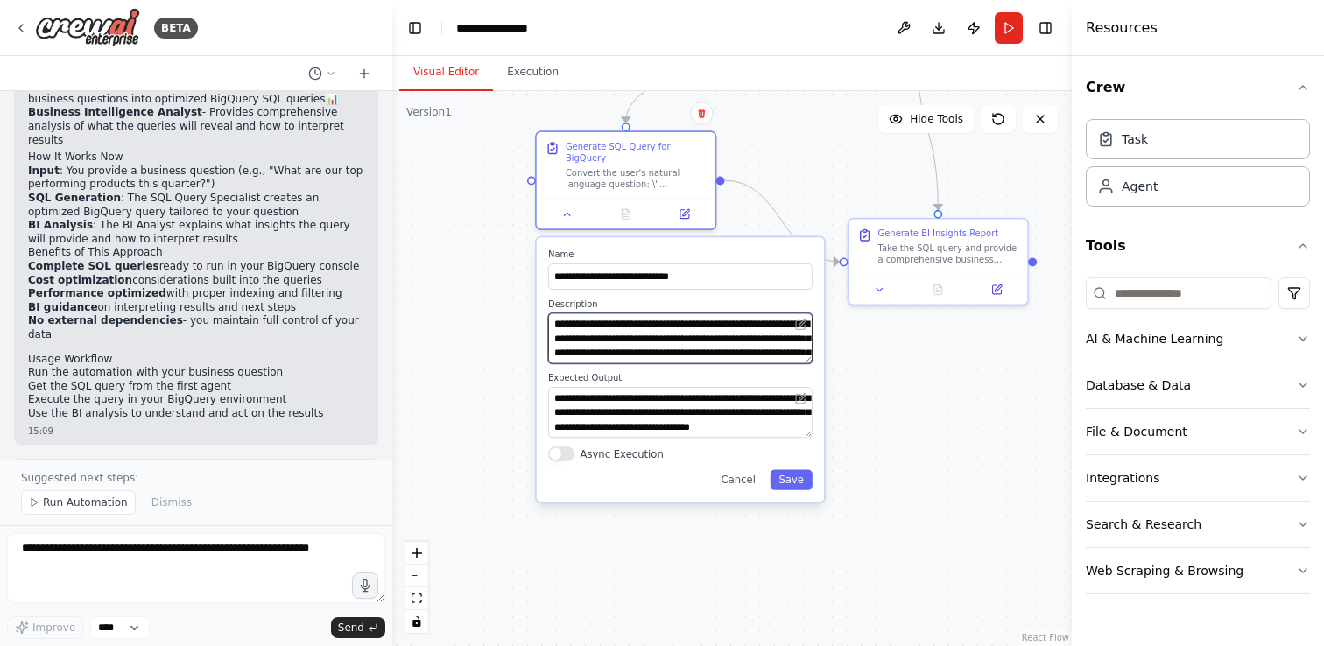
click at [638, 328] on textarea "**********" at bounding box center [680, 338] width 264 height 51
click at [784, 476] on button "Save" at bounding box center [791, 480] width 42 height 20
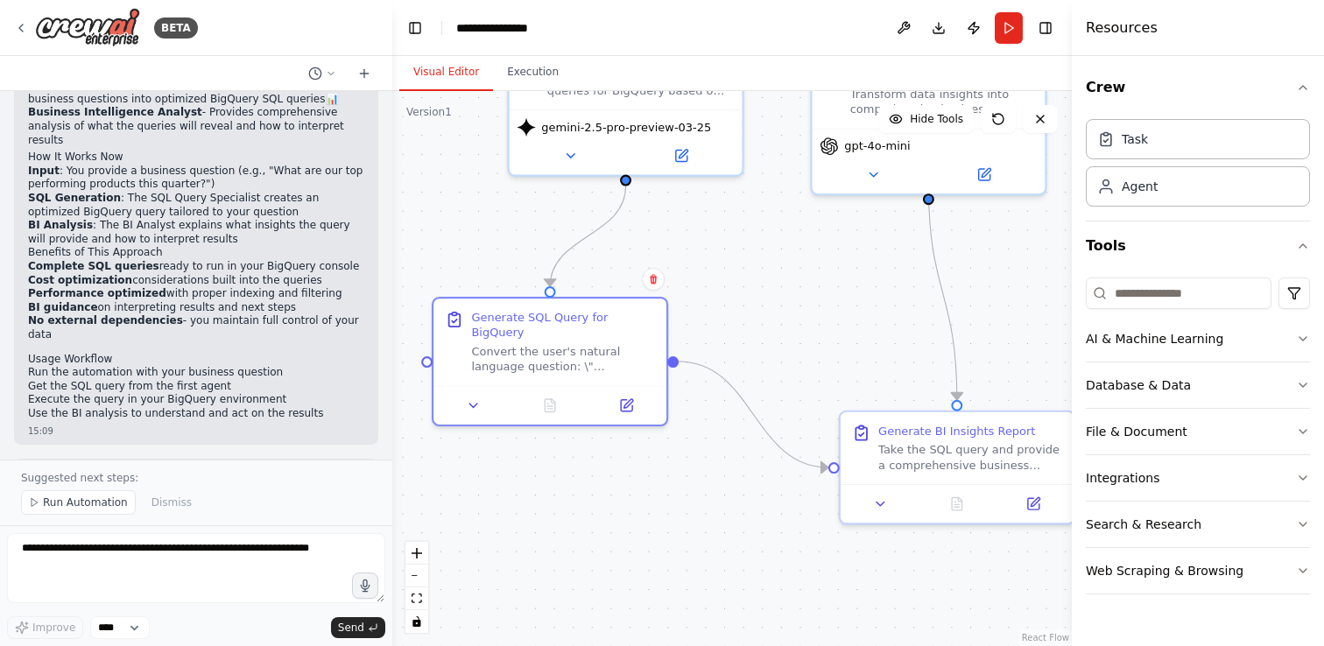
drag, startPoint x: 785, startPoint y: 271, endPoint x: 758, endPoint y: 544, distance: 273.7
click at [757, 543] on div ".deletable-edge-delete-btn { width: 20px; height: 20px; border: 0px solid #ffff…" at bounding box center [732, 368] width 680 height 555
click at [633, 405] on icon at bounding box center [626, 402] width 15 height 15
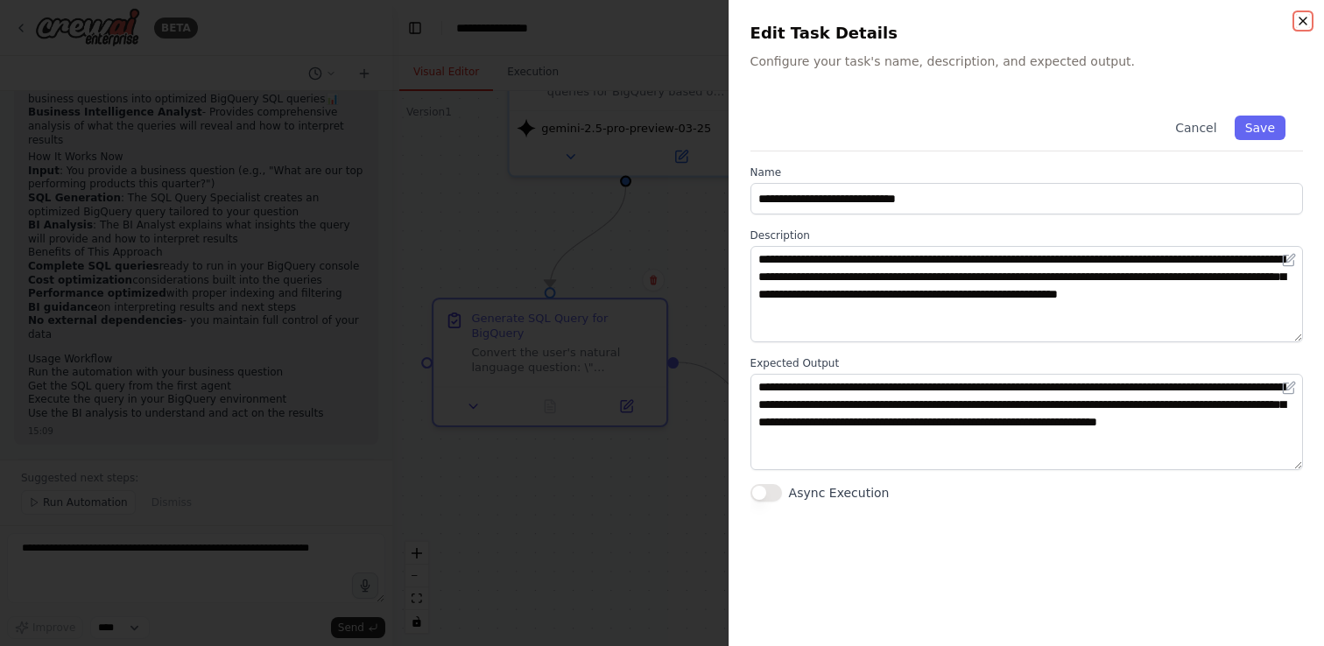
click at [1297, 18] on icon "button" at bounding box center [1303, 21] width 14 height 14
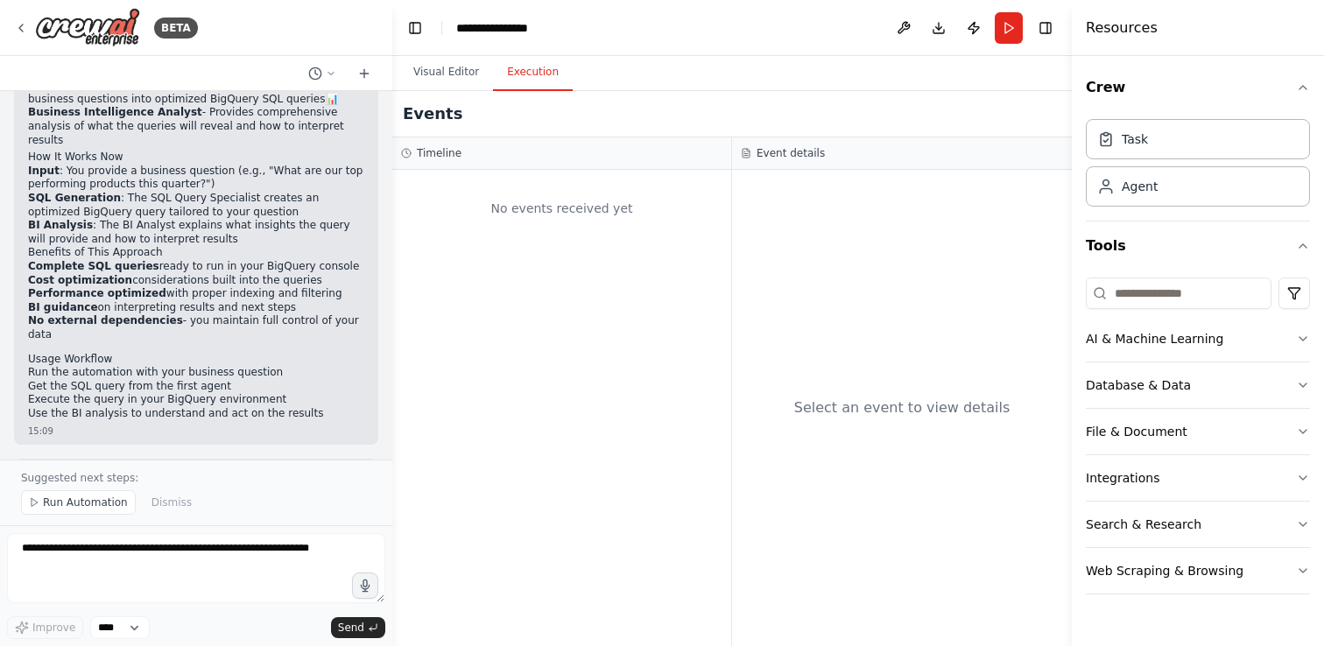
click at [526, 79] on button "Execution" at bounding box center [533, 72] width 80 height 37
click at [451, 71] on button "Visual Editor" at bounding box center [446, 72] width 94 height 37
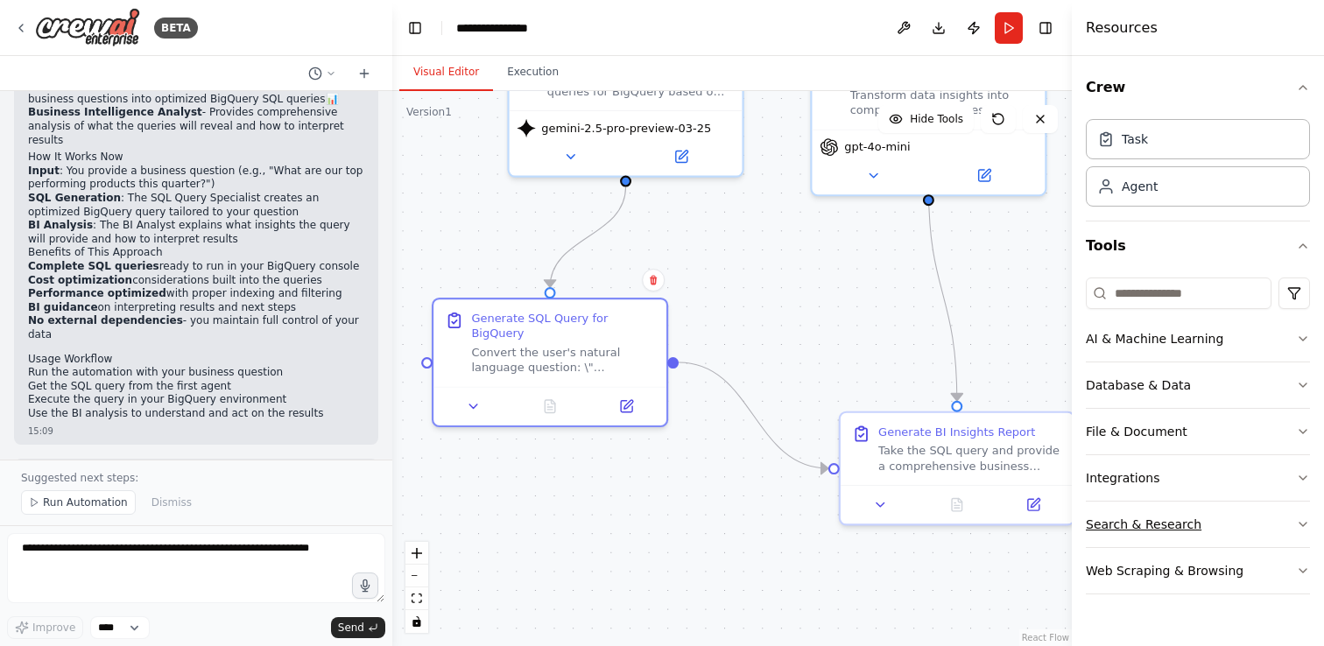
click at [1299, 522] on icon "button" at bounding box center [1303, 525] width 14 height 14
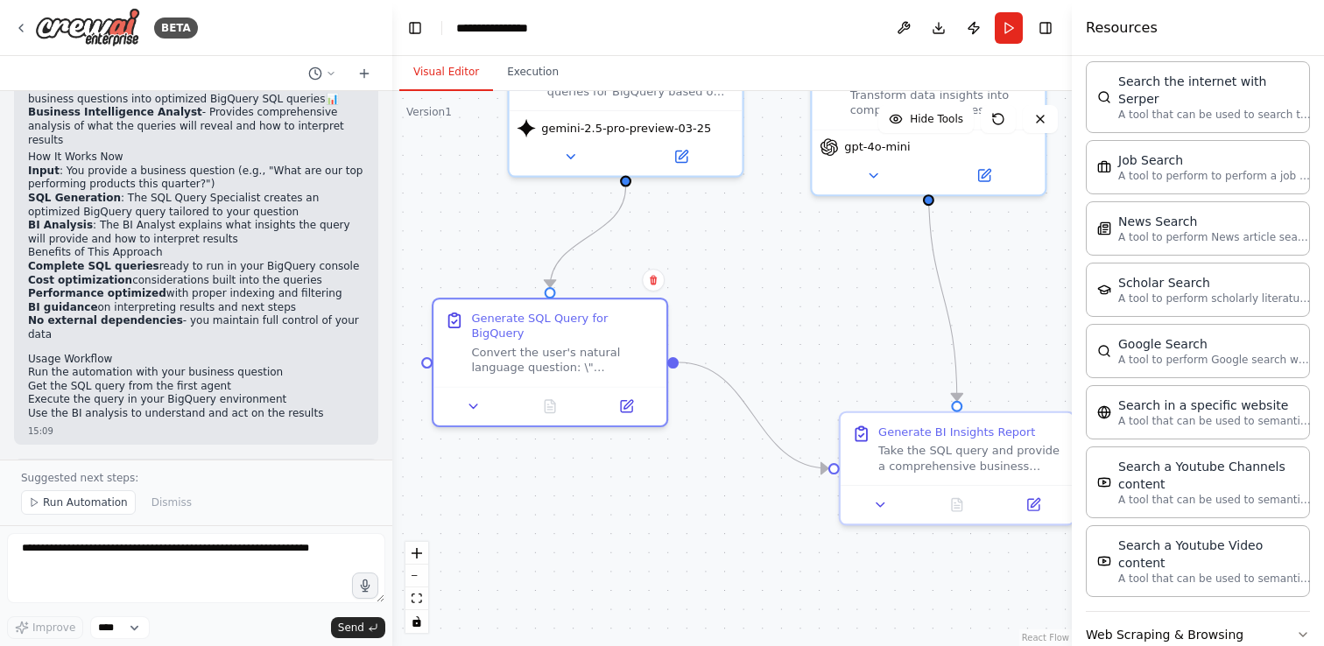
scroll to position [866, 0]
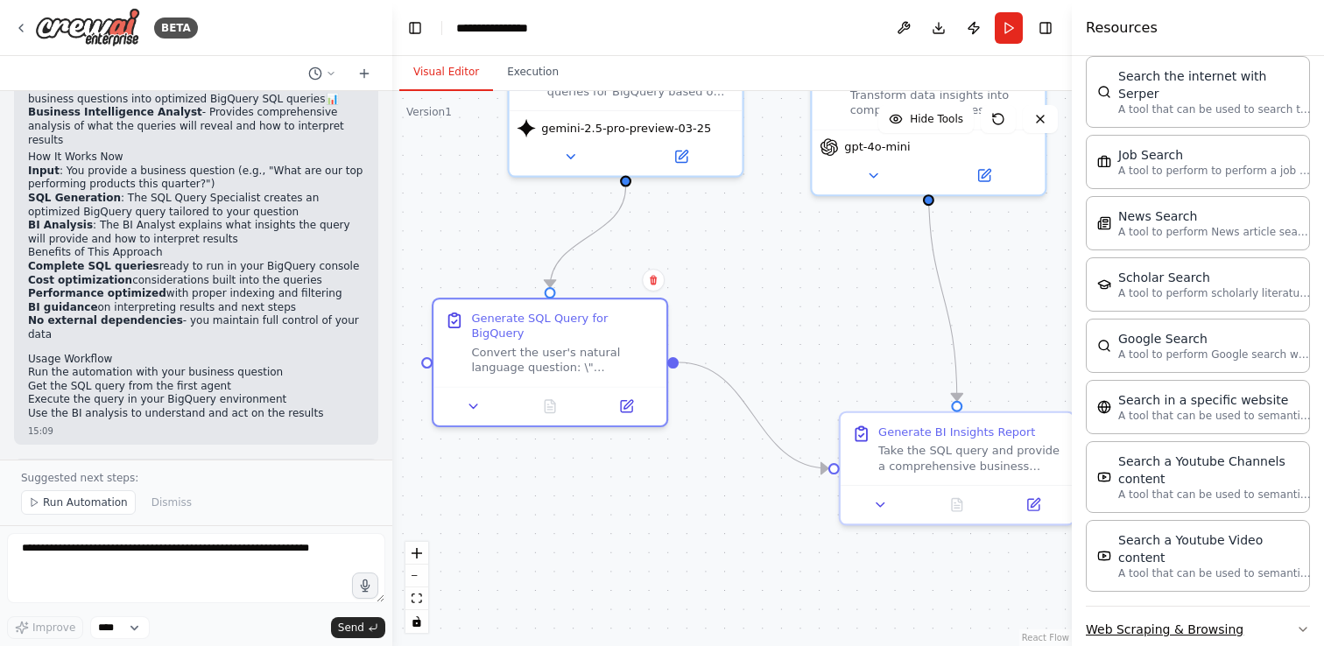
click at [1292, 607] on button "Web Scraping & Browsing" at bounding box center [1198, 630] width 224 height 46
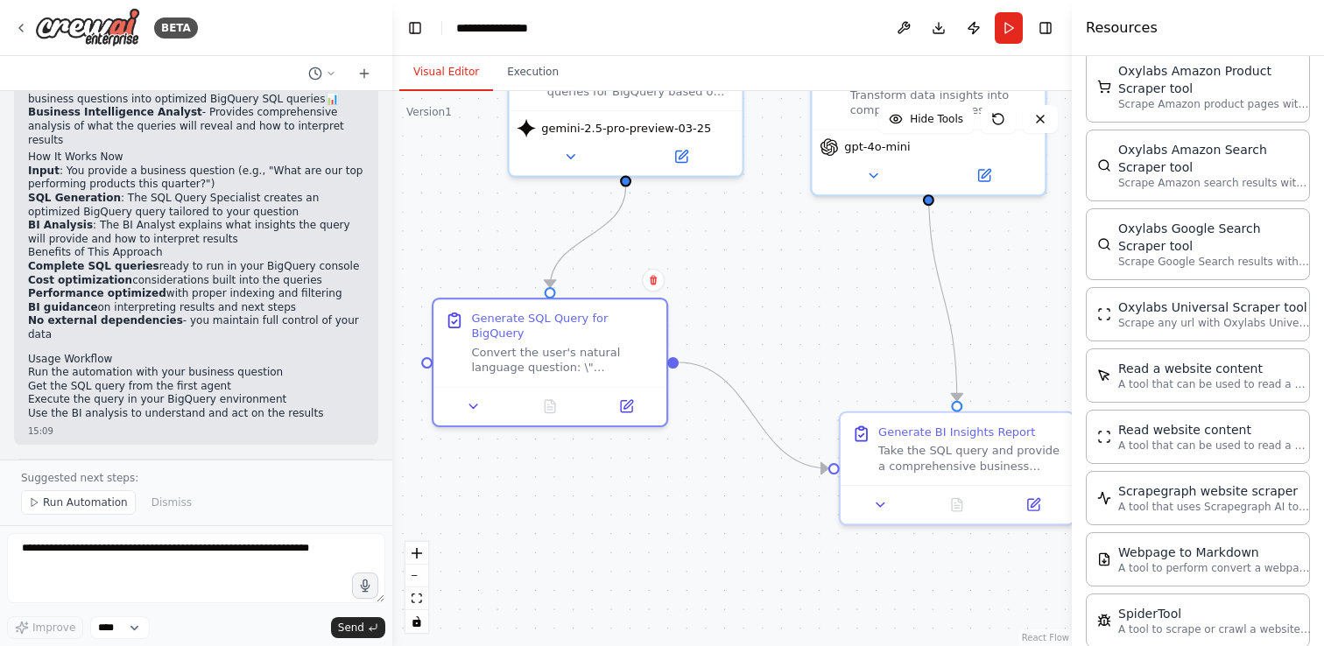
scroll to position [1789, 0]
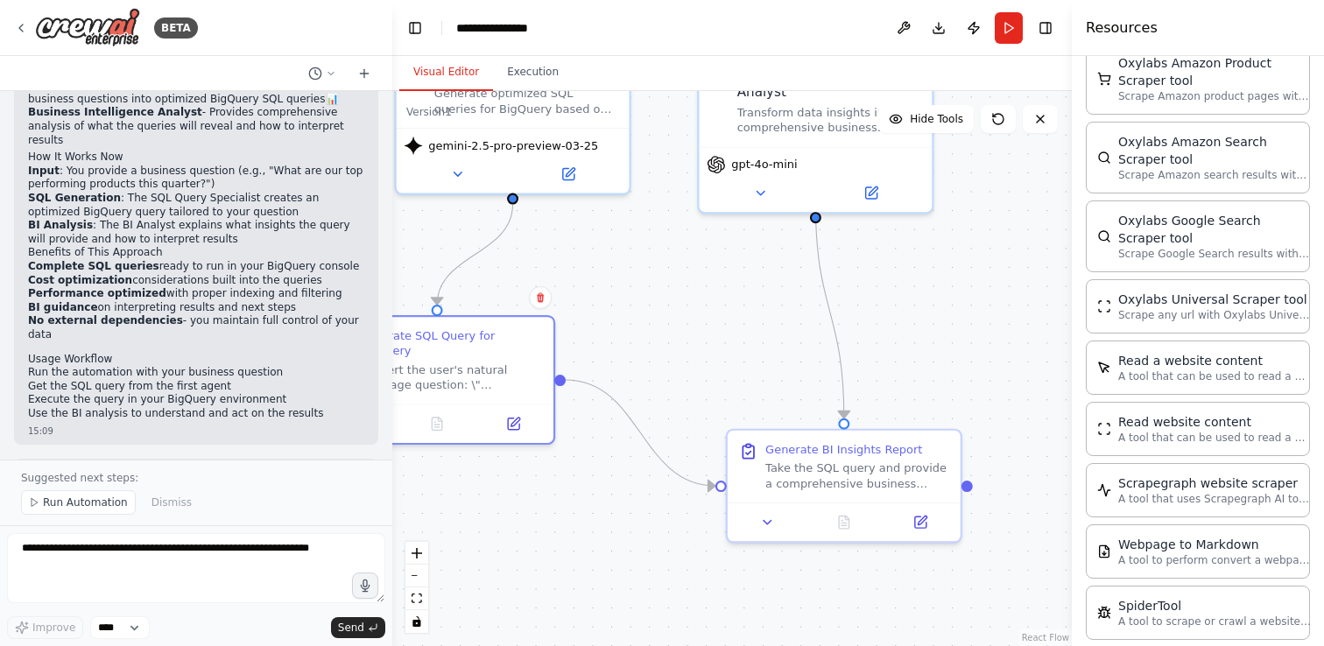
drag, startPoint x: 801, startPoint y: 331, endPoint x: 688, endPoint y: 350, distance: 114.6
click at [688, 349] on div ".deletable-edge-delete-btn { width: 20px; height: 20px; border: 0px solid #ffff…" at bounding box center [732, 368] width 680 height 555
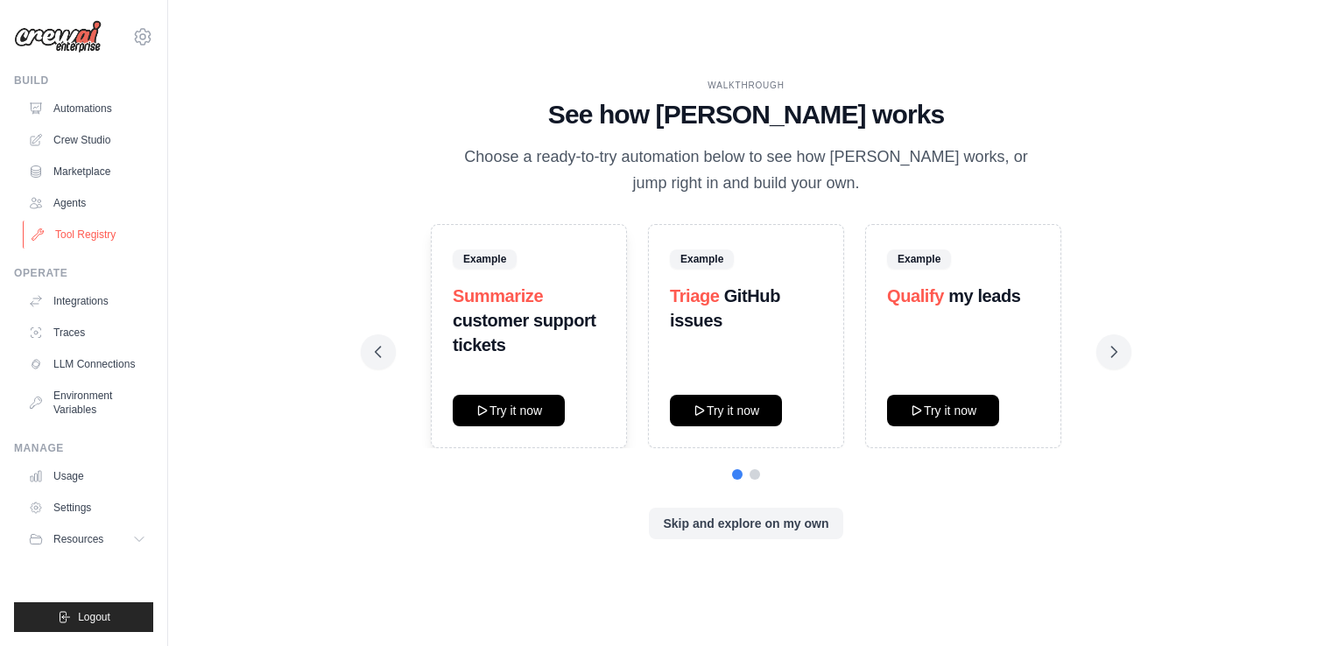
click at [78, 226] on link "Tool Registry" at bounding box center [89, 235] width 132 height 28
